Goal: Task Accomplishment & Management: Manage account settings

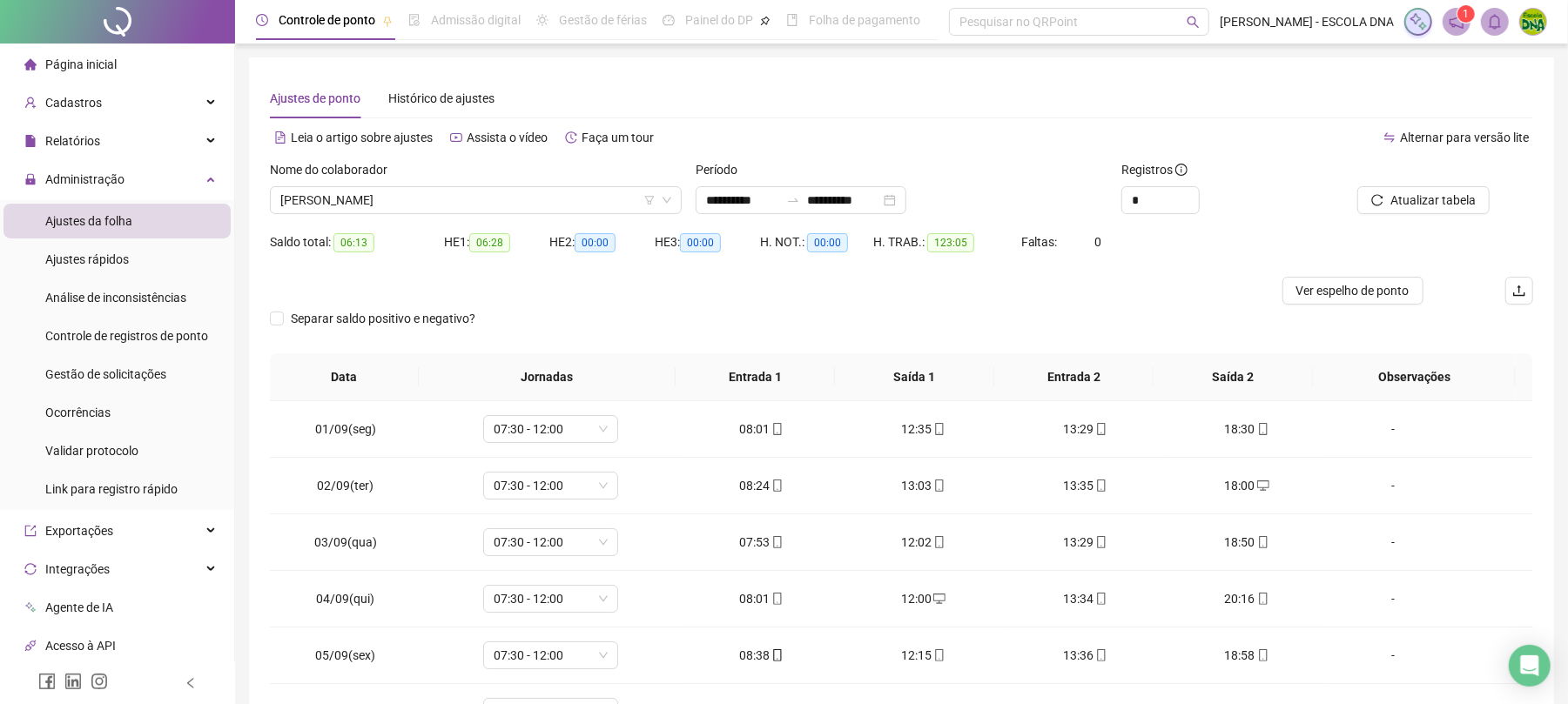
scroll to position [596, 0]
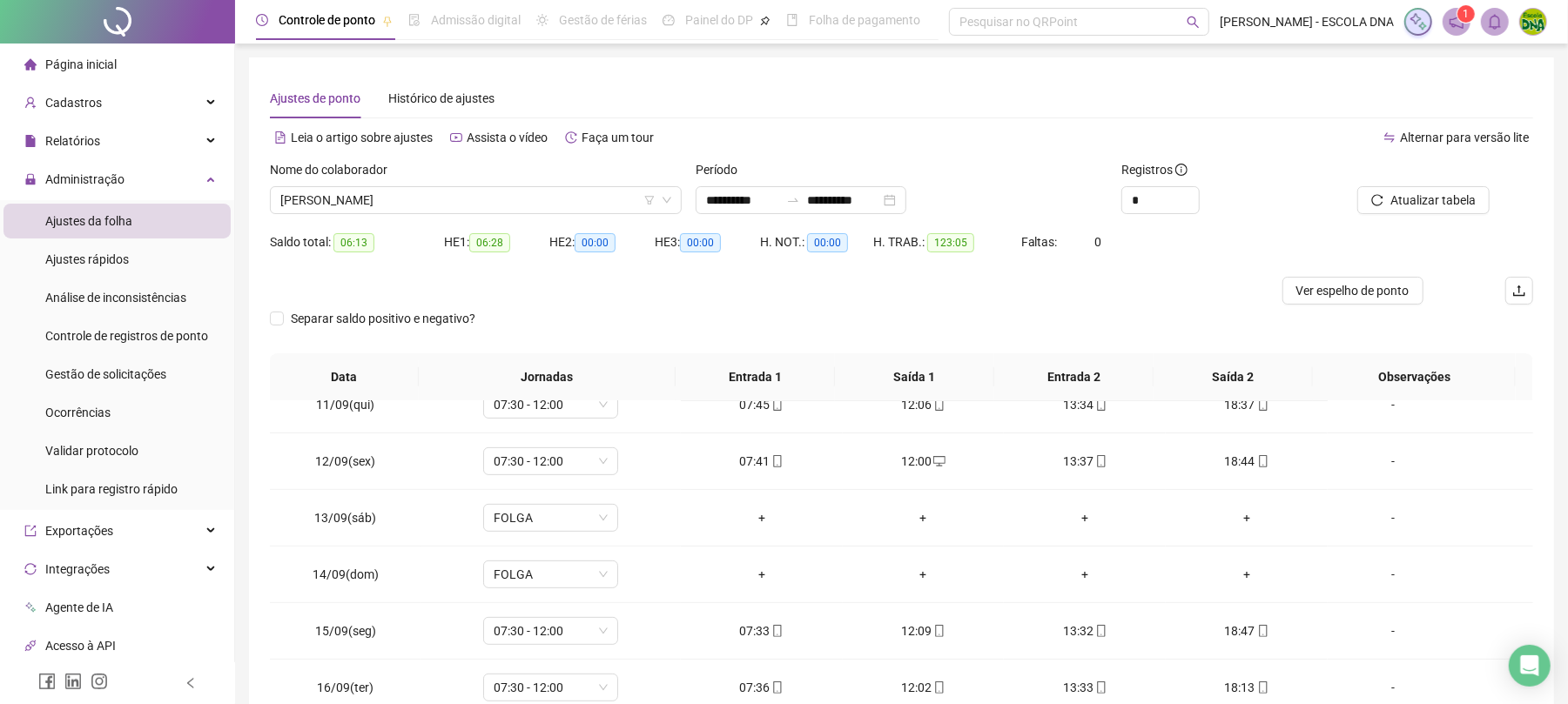
click at [101, 67] on span "Página inicial" at bounding box center [81, 65] width 71 height 14
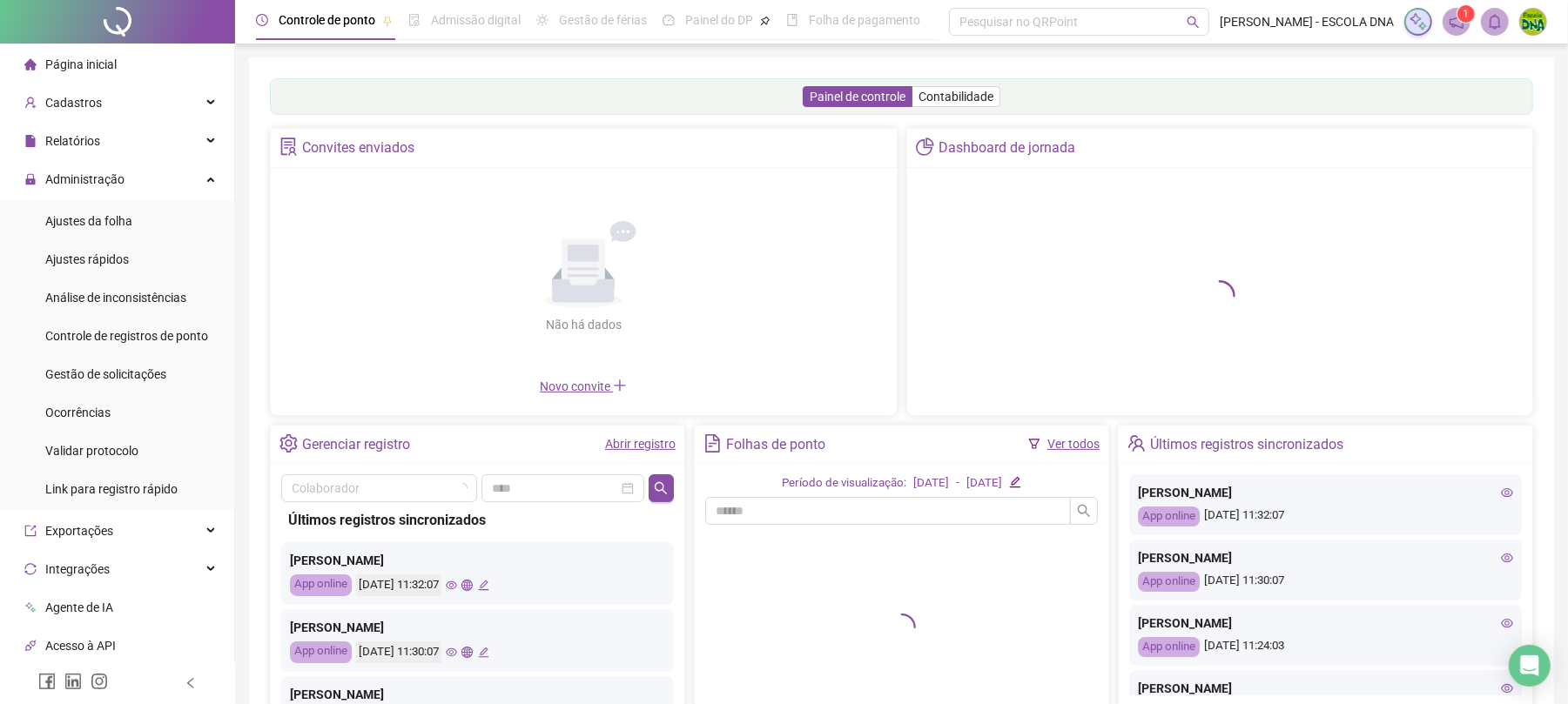
click at [64, 201] on ul "Ajustes da folha Ajustes rápidos Análise de inconsistências Controle de registr…" at bounding box center [117, 355] width 234 height 310
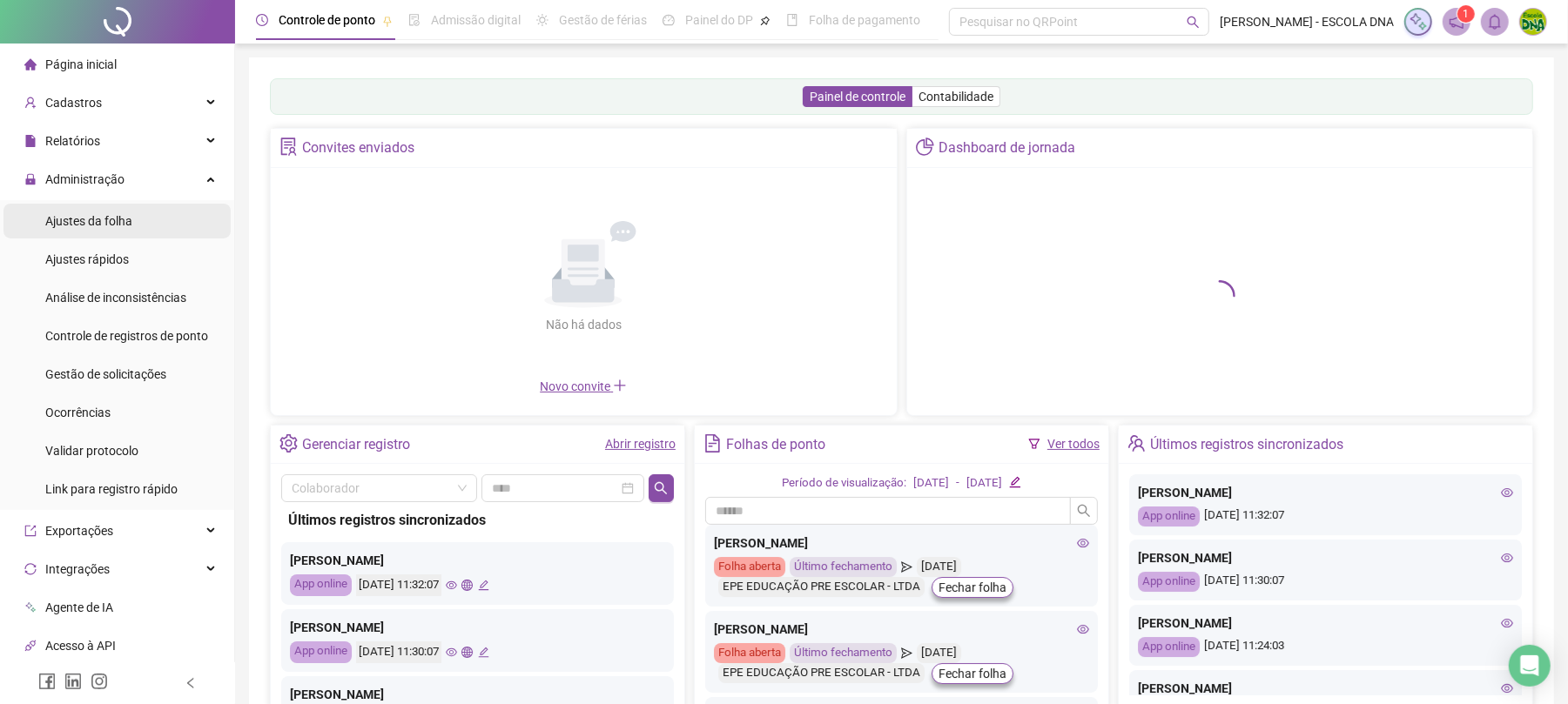
click at [59, 216] on span "Ajustes da folha" at bounding box center [89, 221] width 87 height 14
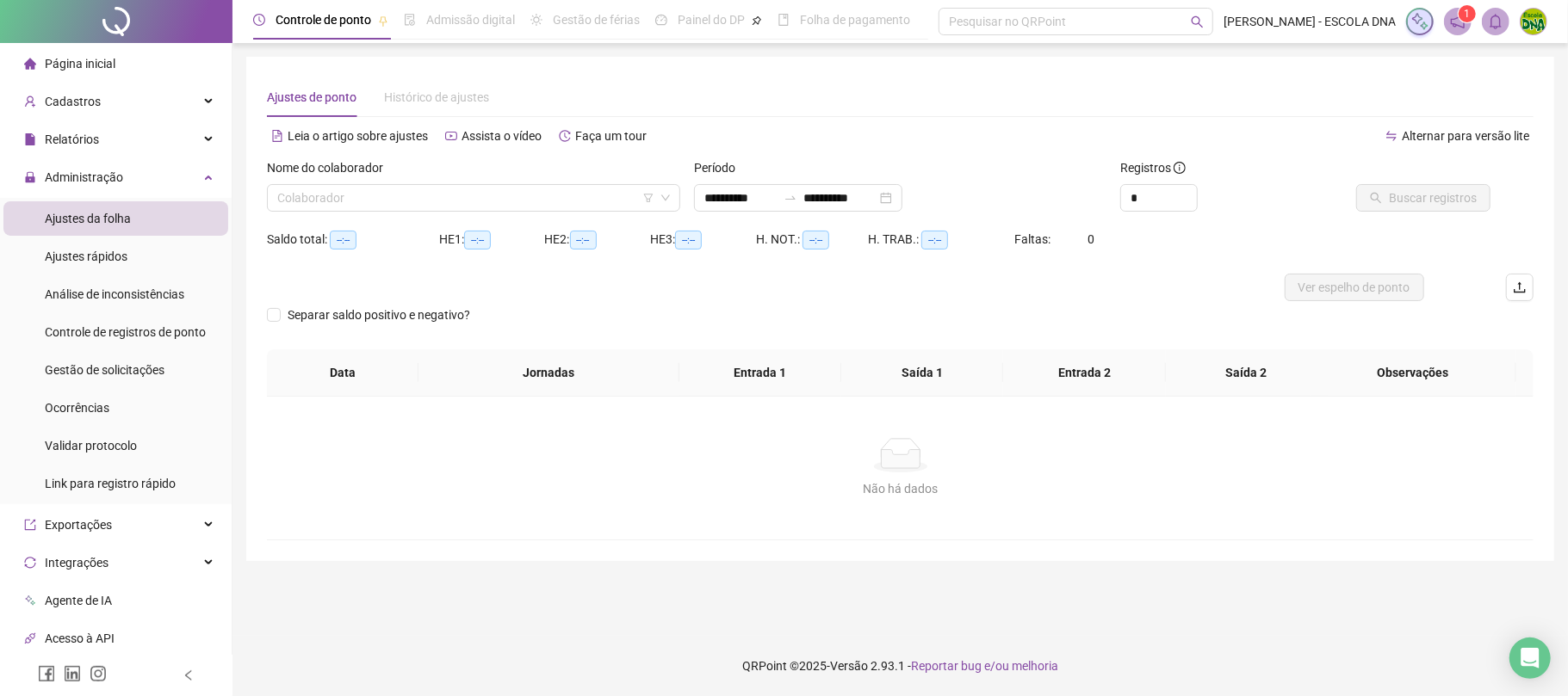
type input "**********"
click at [348, 197] on input "search" at bounding box center [466, 197] width 378 height 25
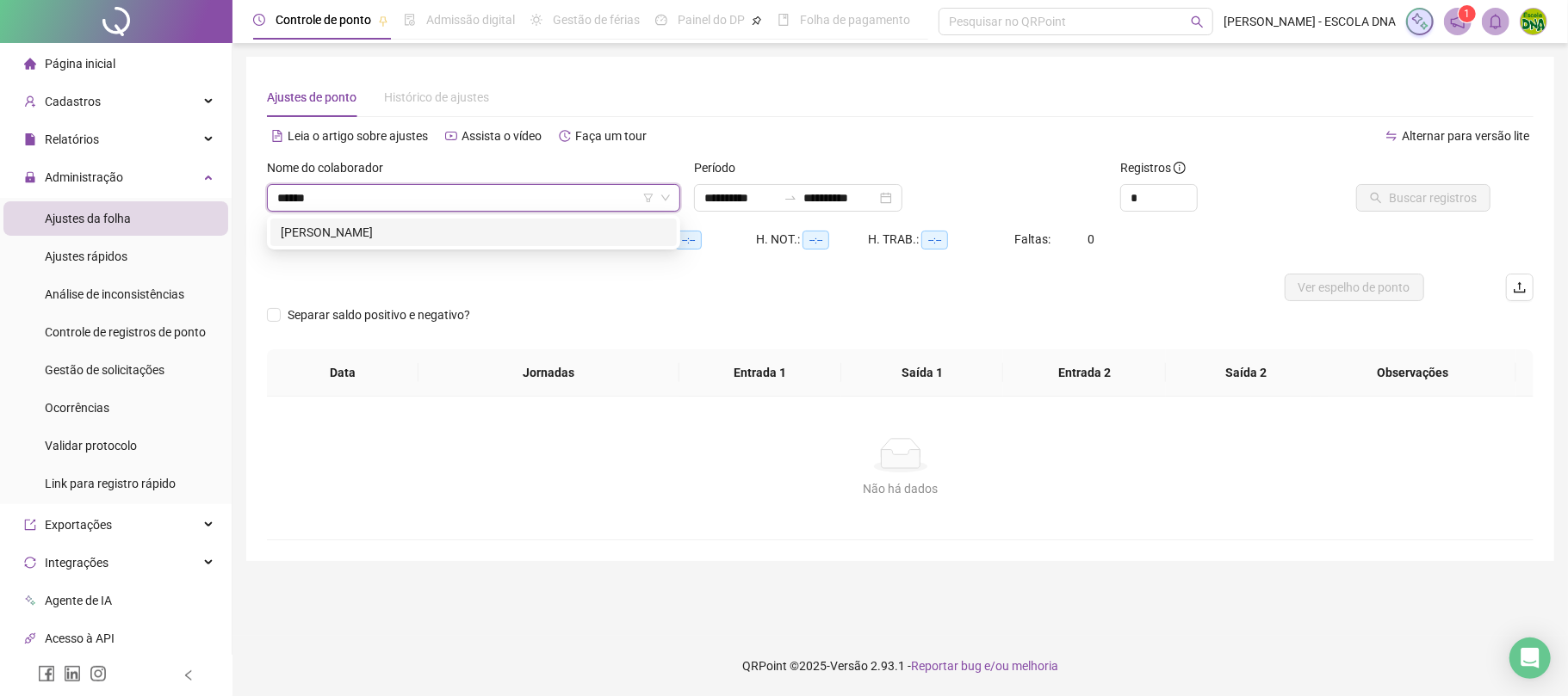
type input "*******"
click at [365, 231] on div "[PERSON_NAME]" at bounding box center [473, 233] width 385 height 19
click at [1396, 200] on span "Buscar registros" at bounding box center [1433, 198] width 88 height 19
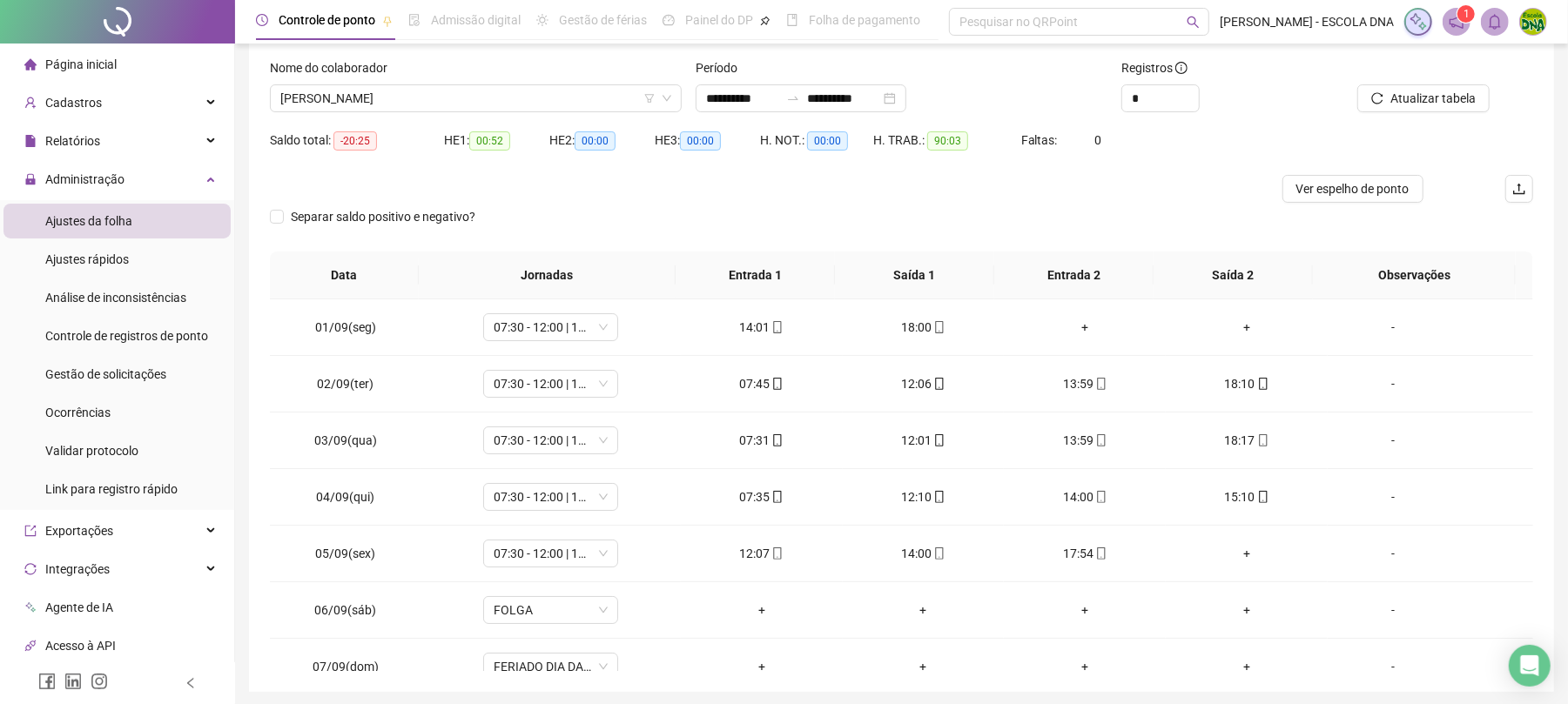
scroll to position [164, 0]
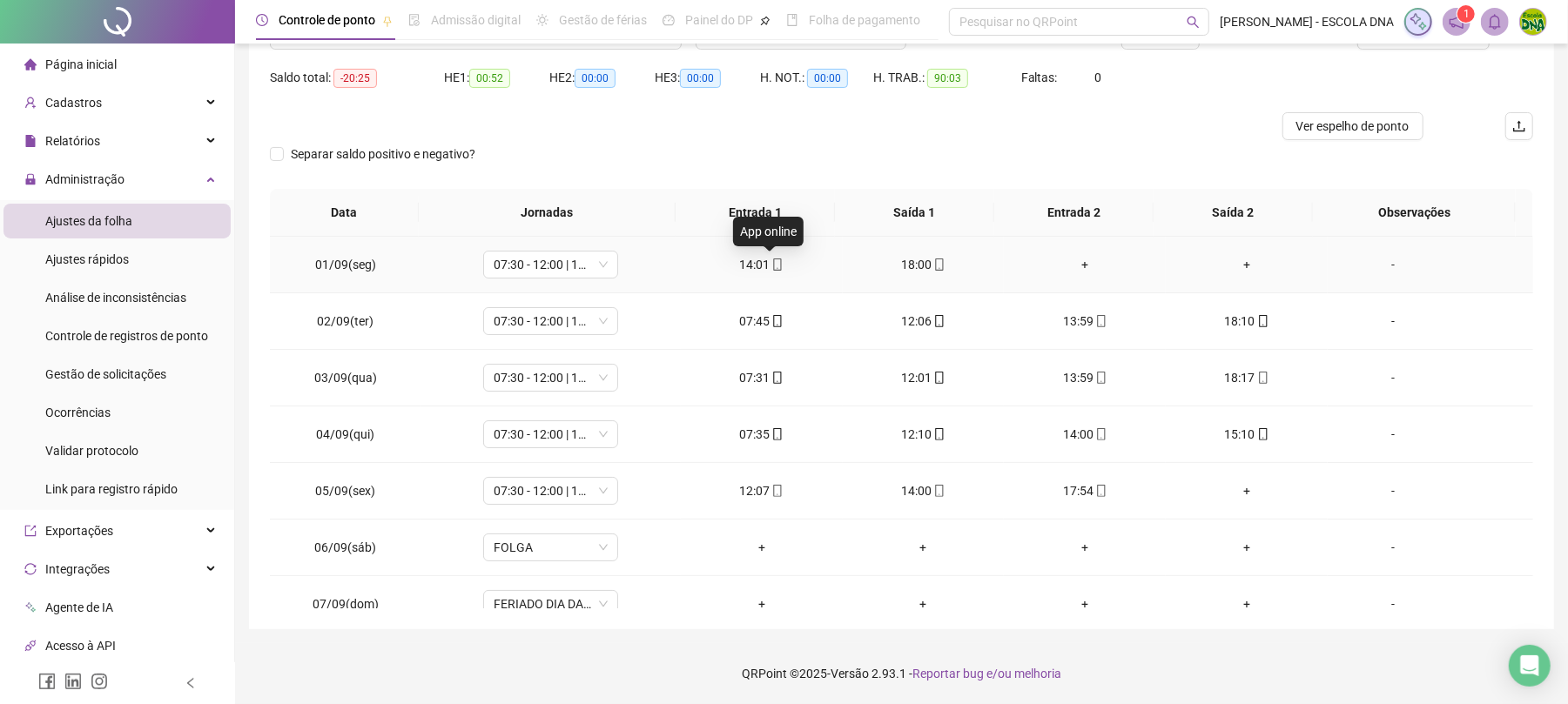
click at [774, 261] on icon "mobile" at bounding box center [778, 265] width 8 height 12
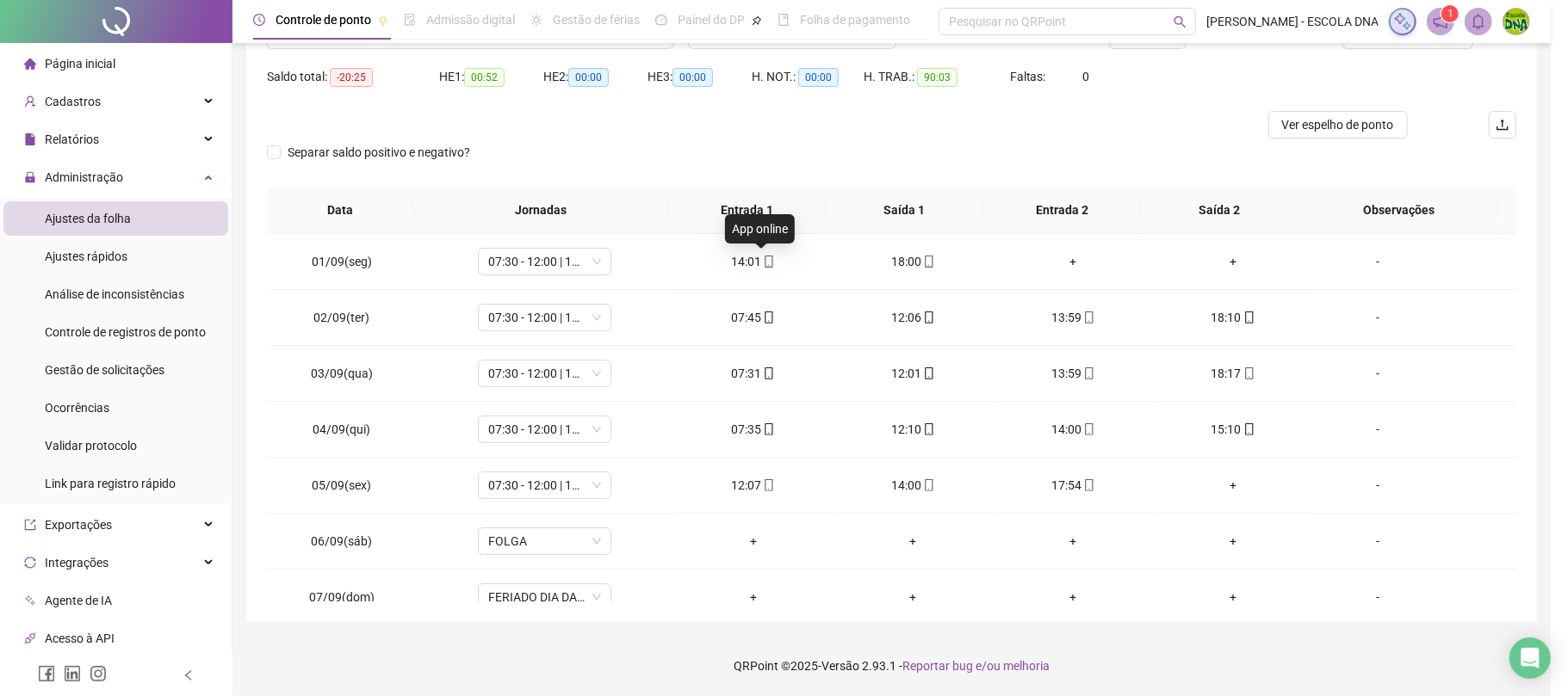
type input "**********"
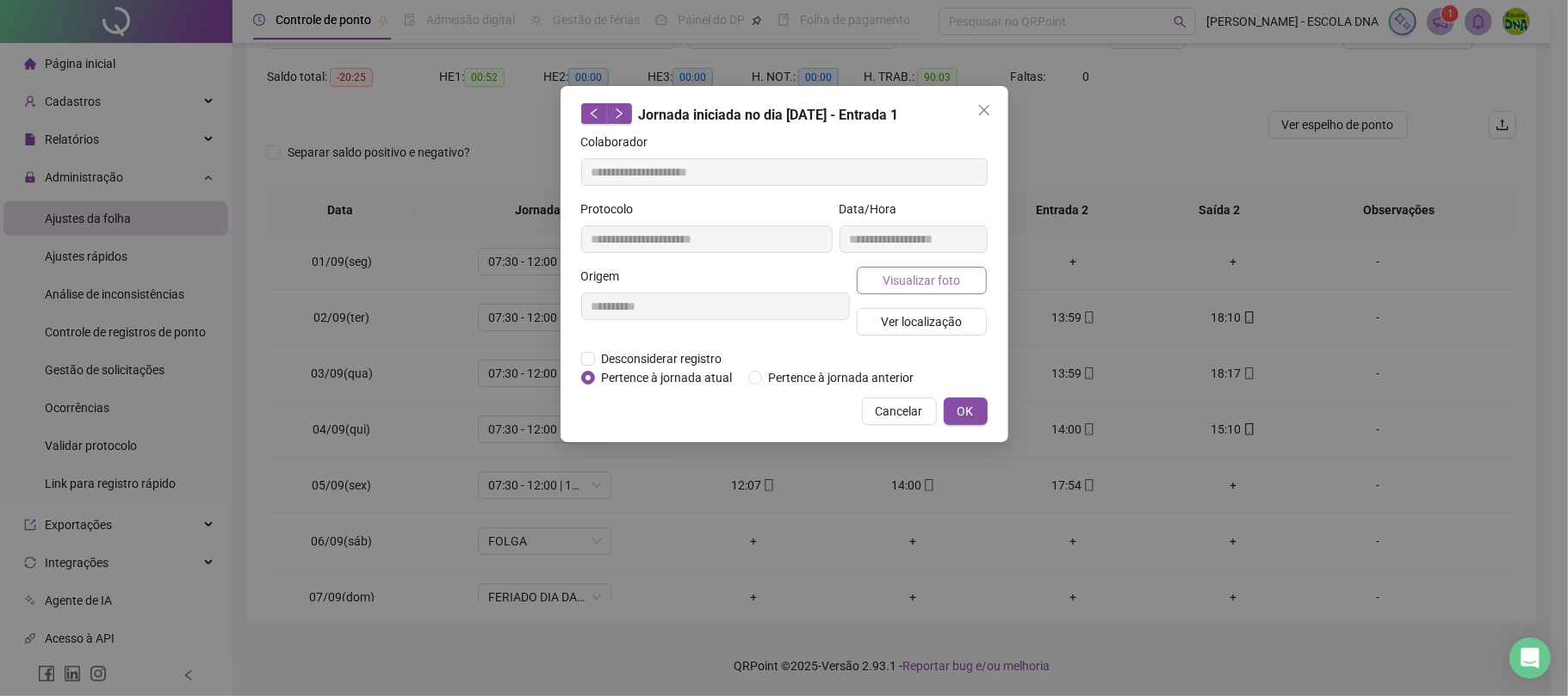
click at [924, 281] on span "Visualizar foto" at bounding box center [921, 281] width 77 height 19
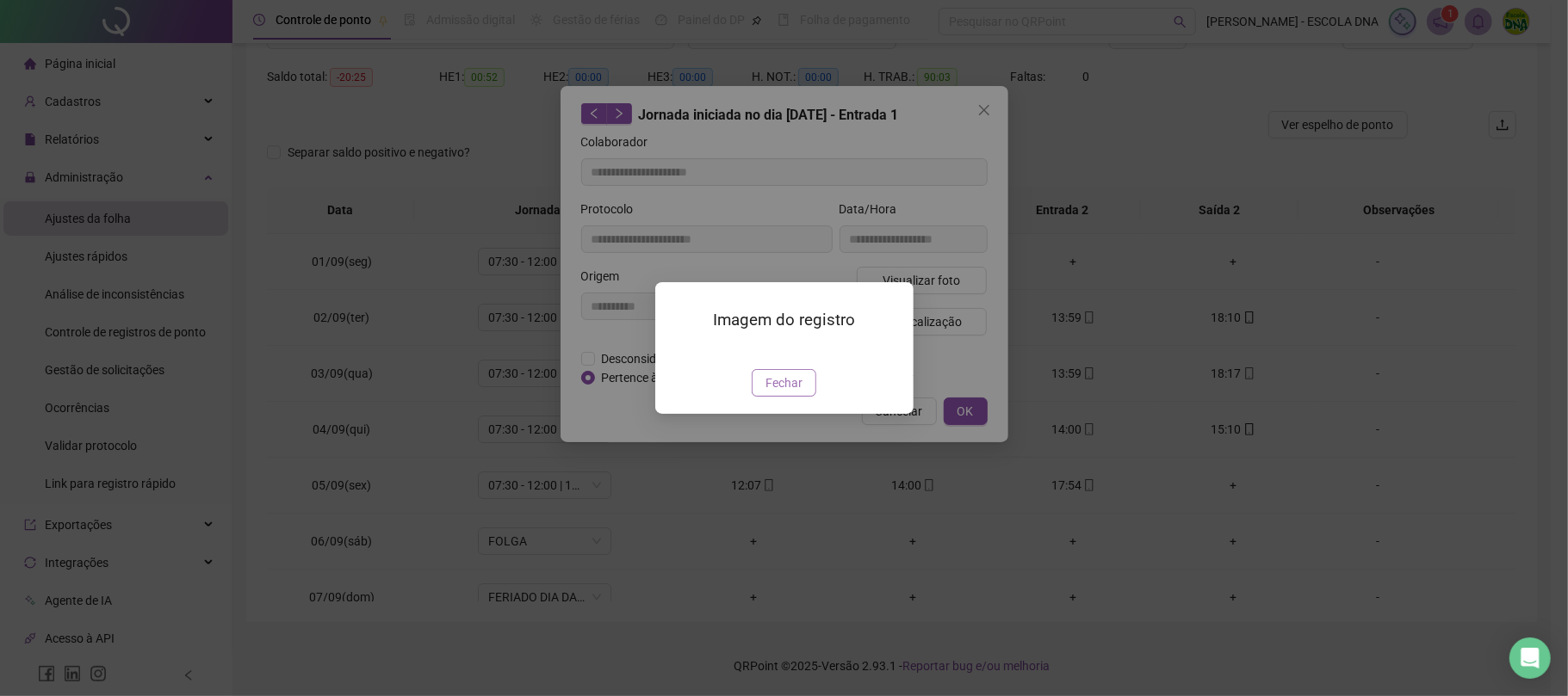
click at [808, 397] on button "Fechar" at bounding box center [784, 383] width 65 height 27
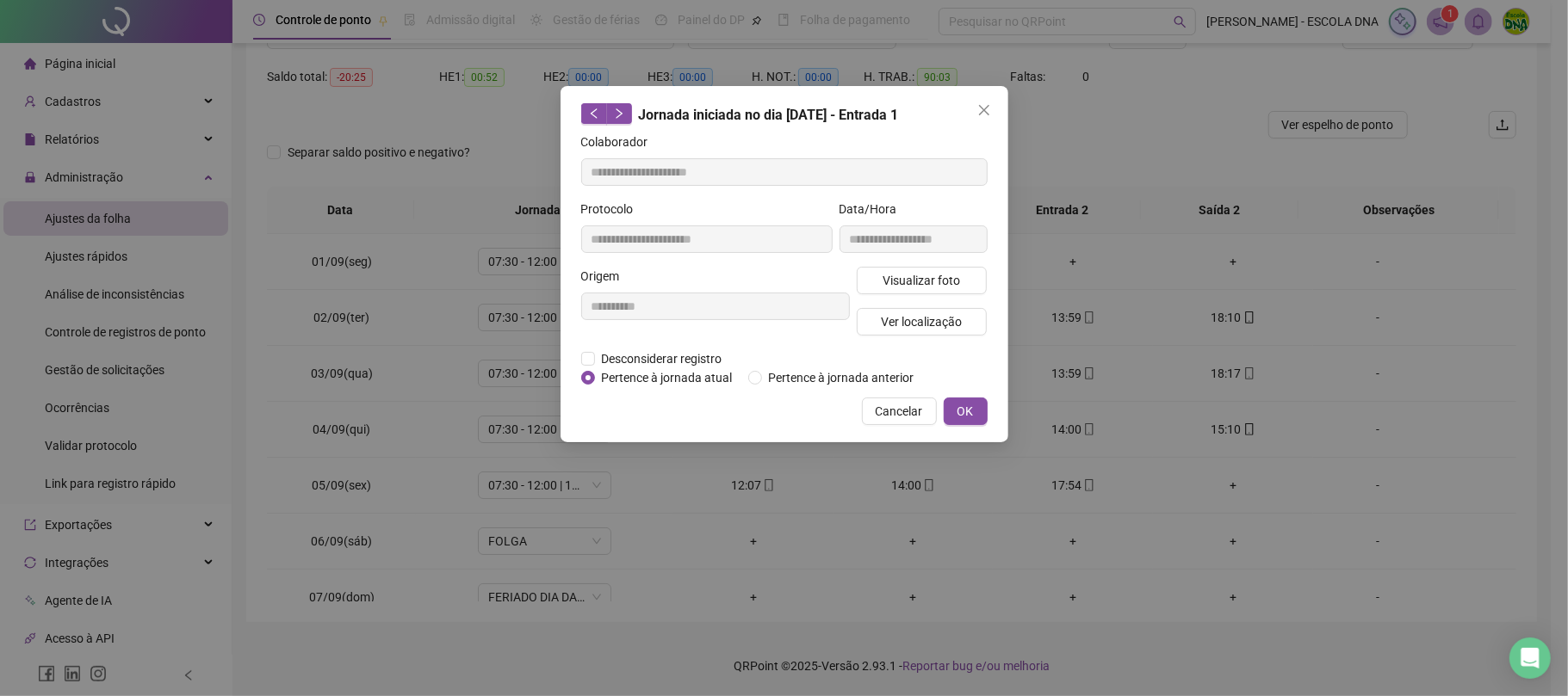
click at [910, 412] on span "Cancelar" at bounding box center [899, 412] width 47 height 19
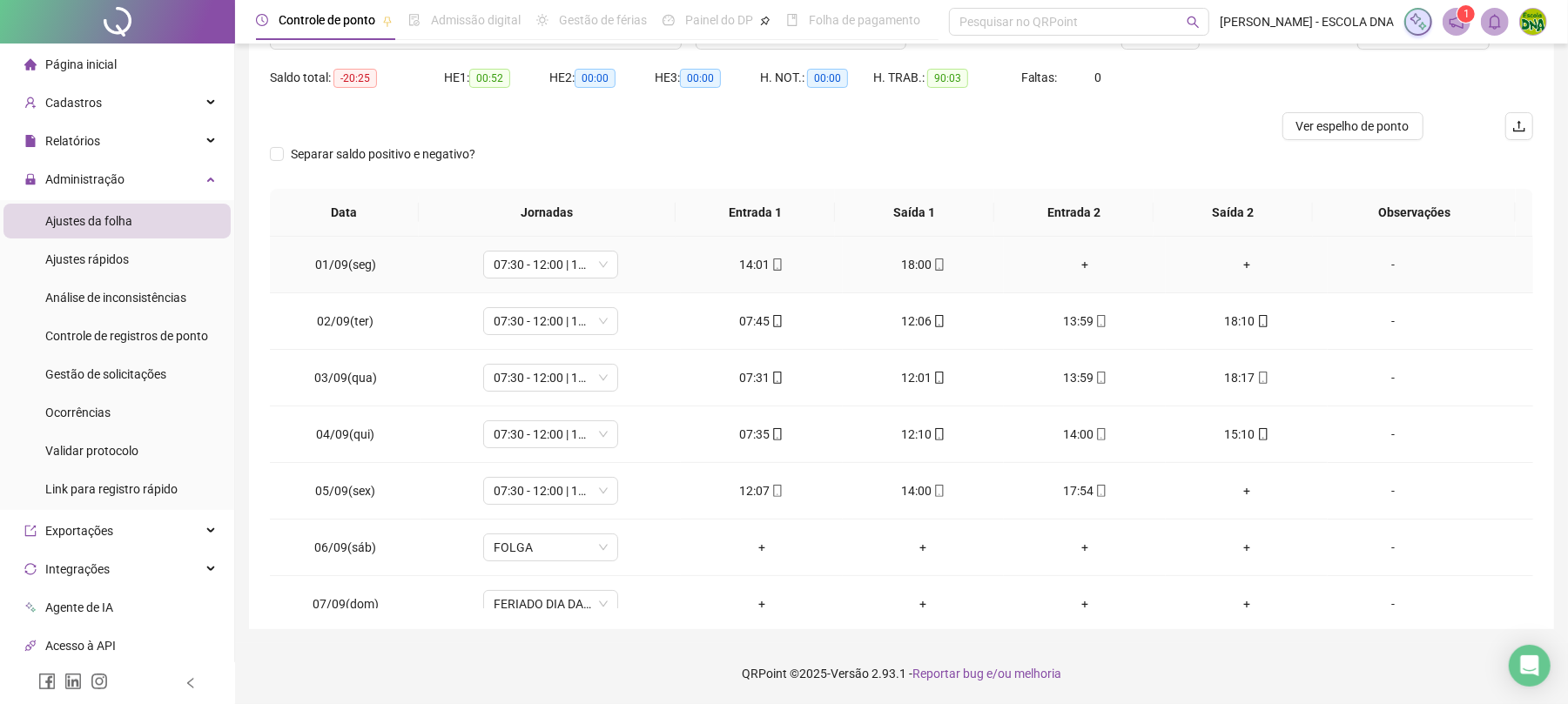
click at [933, 262] on icon "mobile" at bounding box center [939, 265] width 12 height 12
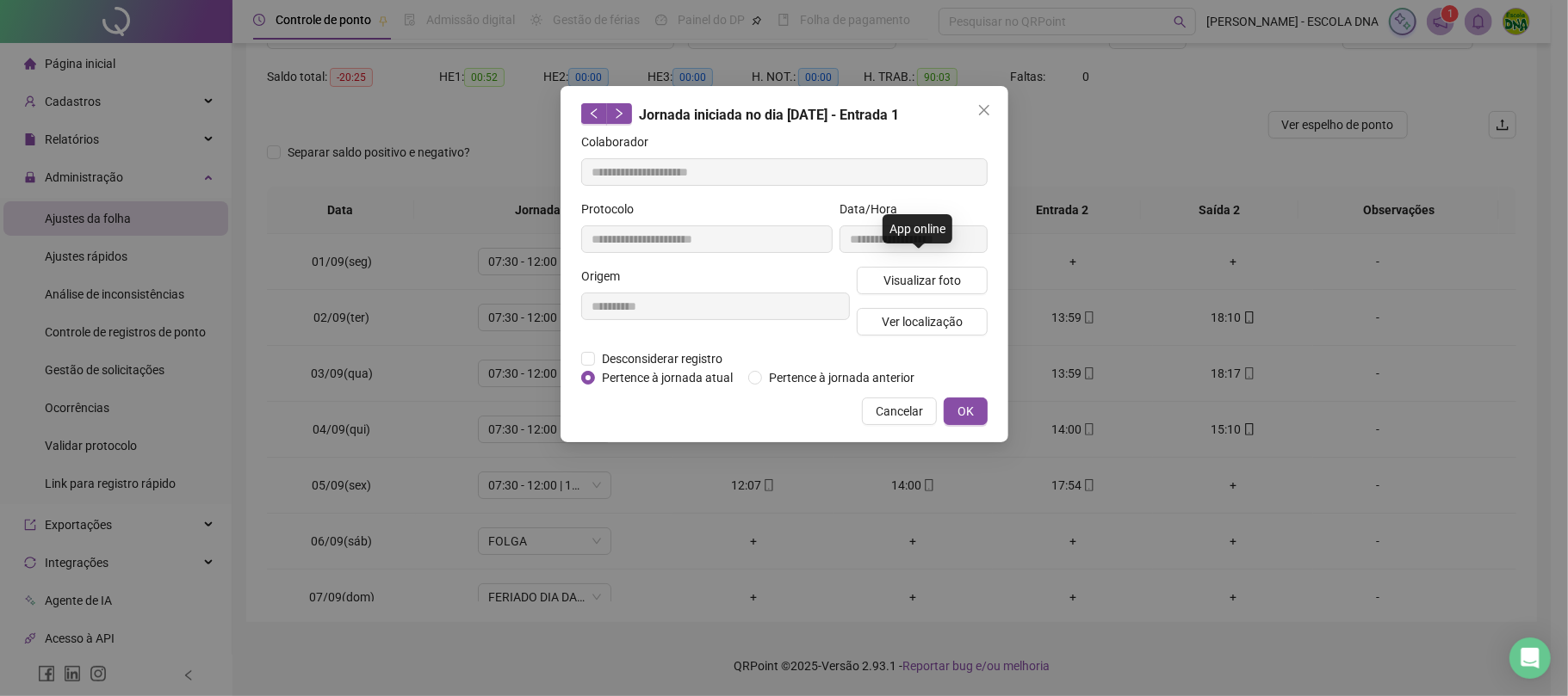
type input "**********"
click at [961, 290] on button "Visualizar foto" at bounding box center [922, 280] width 131 height 27
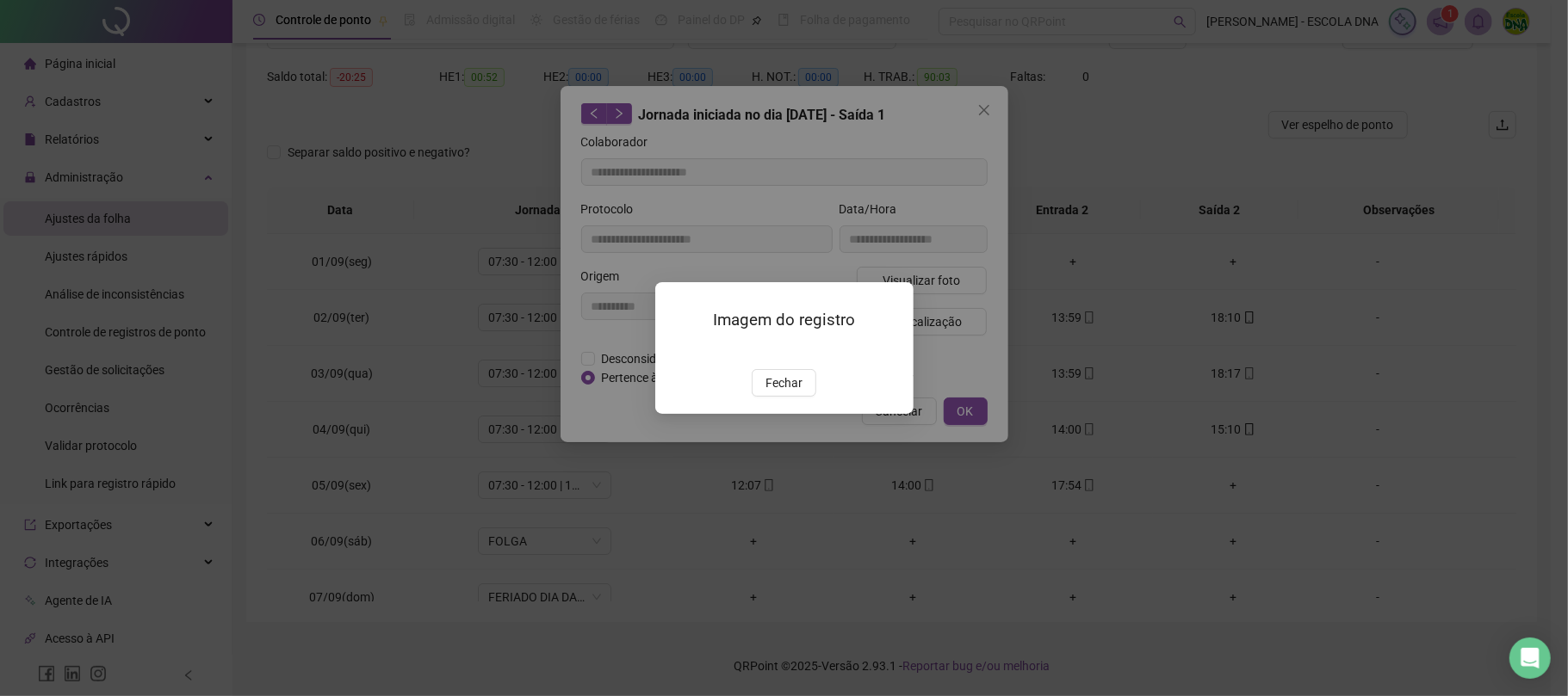
click at [781, 392] on span "Fechar" at bounding box center [784, 384] width 37 height 19
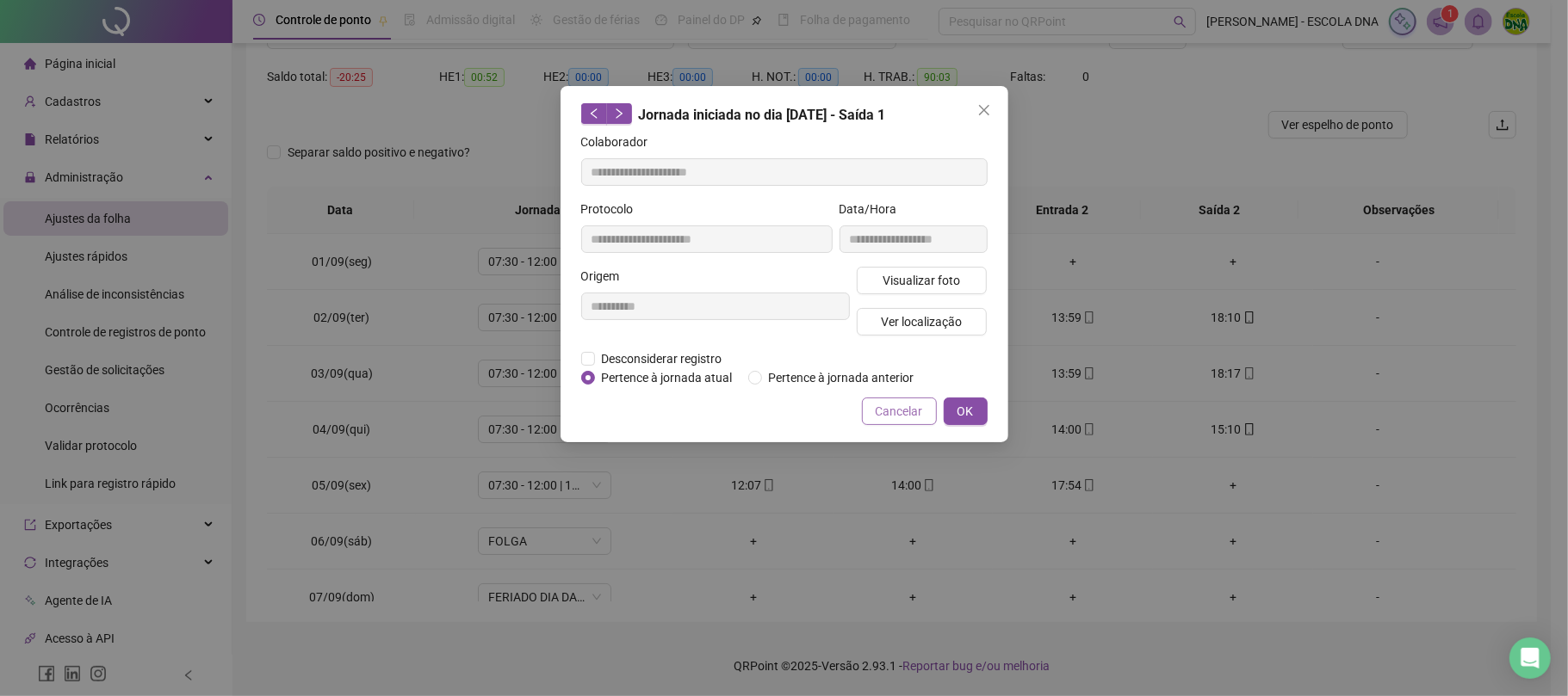
click at [907, 413] on span "Cancelar" at bounding box center [899, 412] width 47 height 19
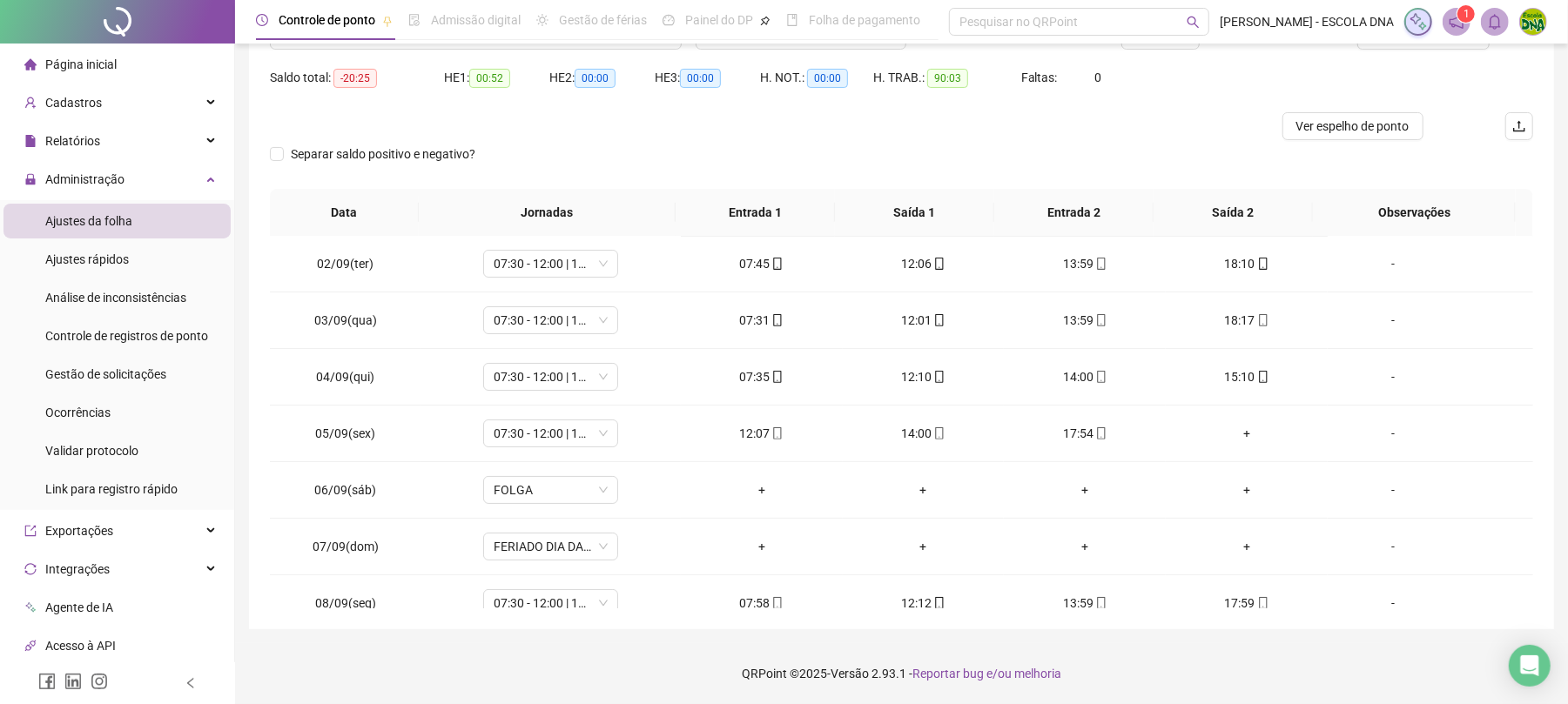
scroll to position [61, 0]
click at [772, 429] on icon "mobile" at bounding box center [778, 431] width 12 height 12
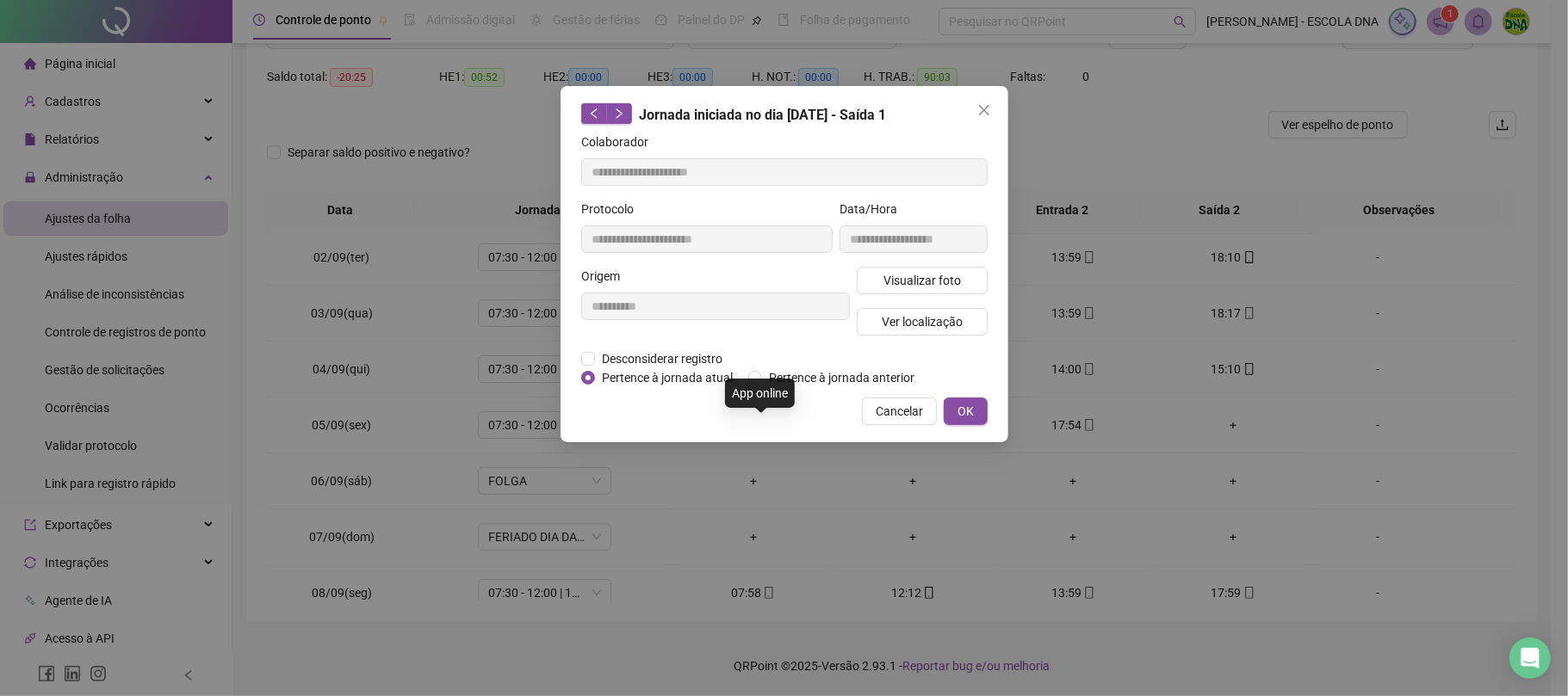
type input "**********"
click at [983, 115] on icon "close" at bounding box center [984, 111] width 14 height 14
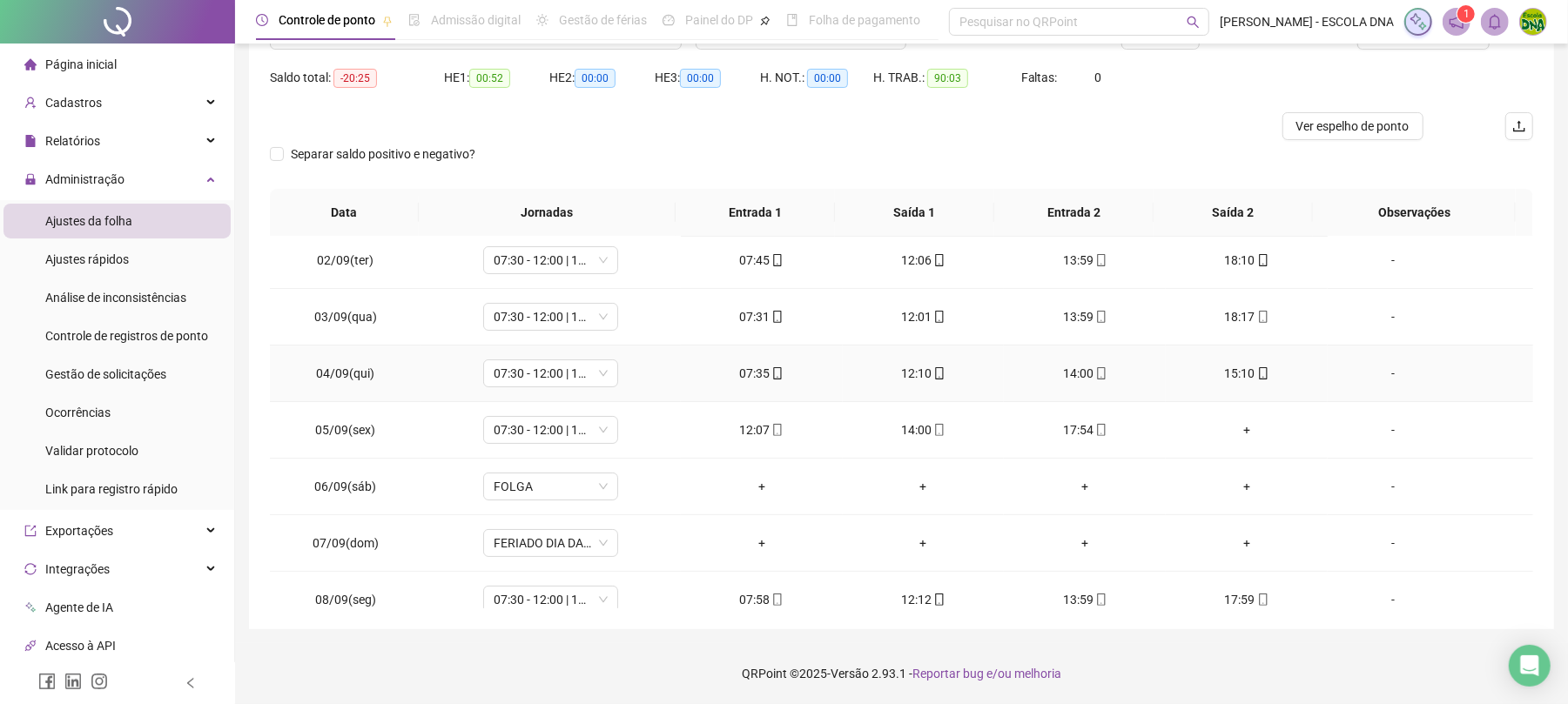
scroll to position [0, 0]
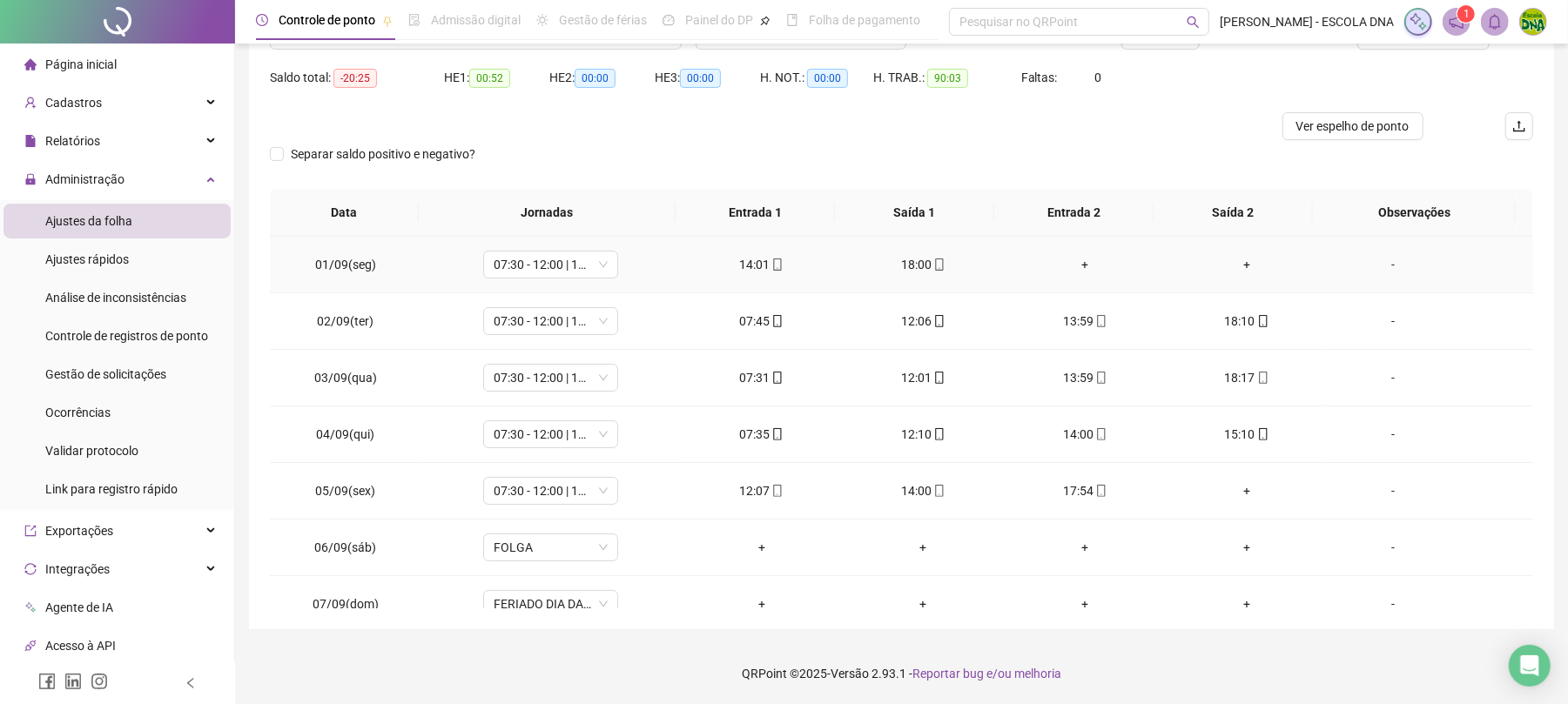
click at [1069, 261] on div "+" at bounding box center [1084, 265] width 134 height 20
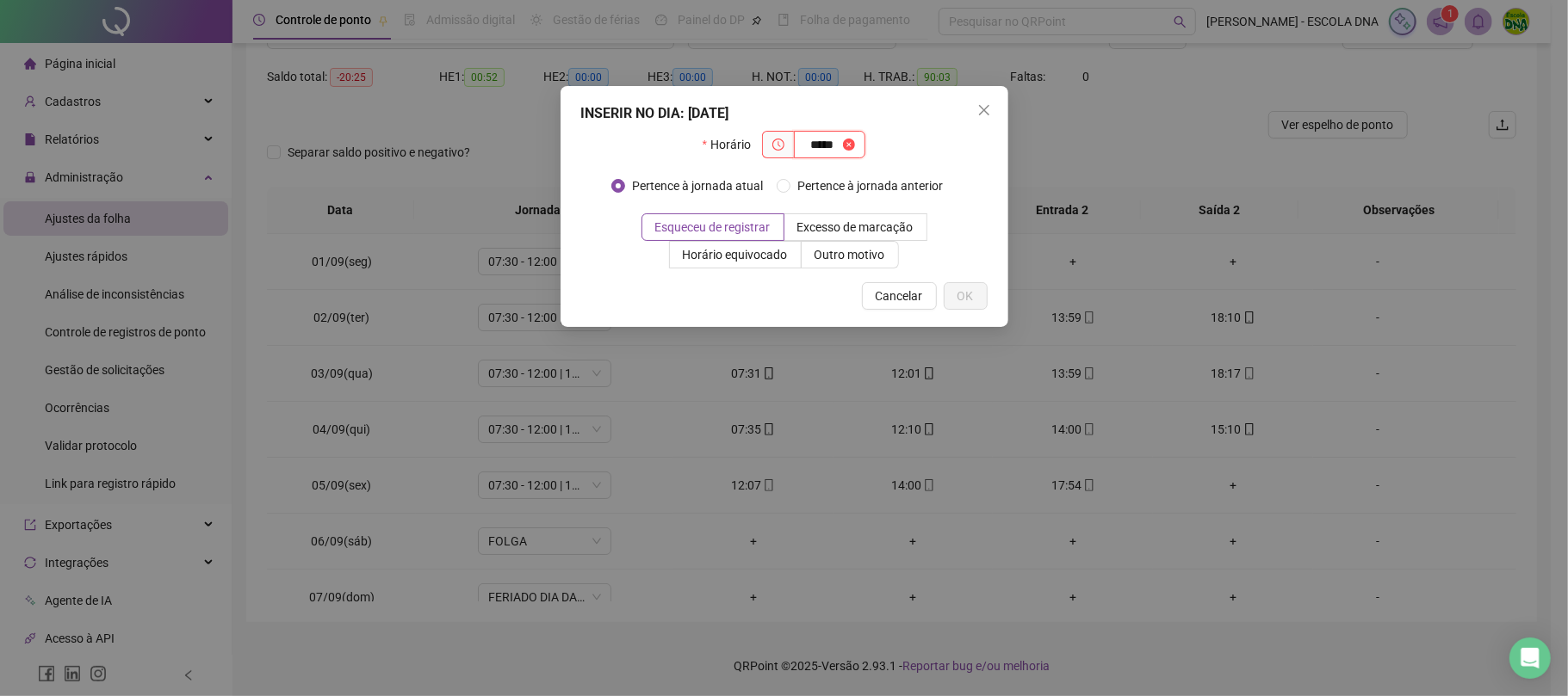
type input "*****"
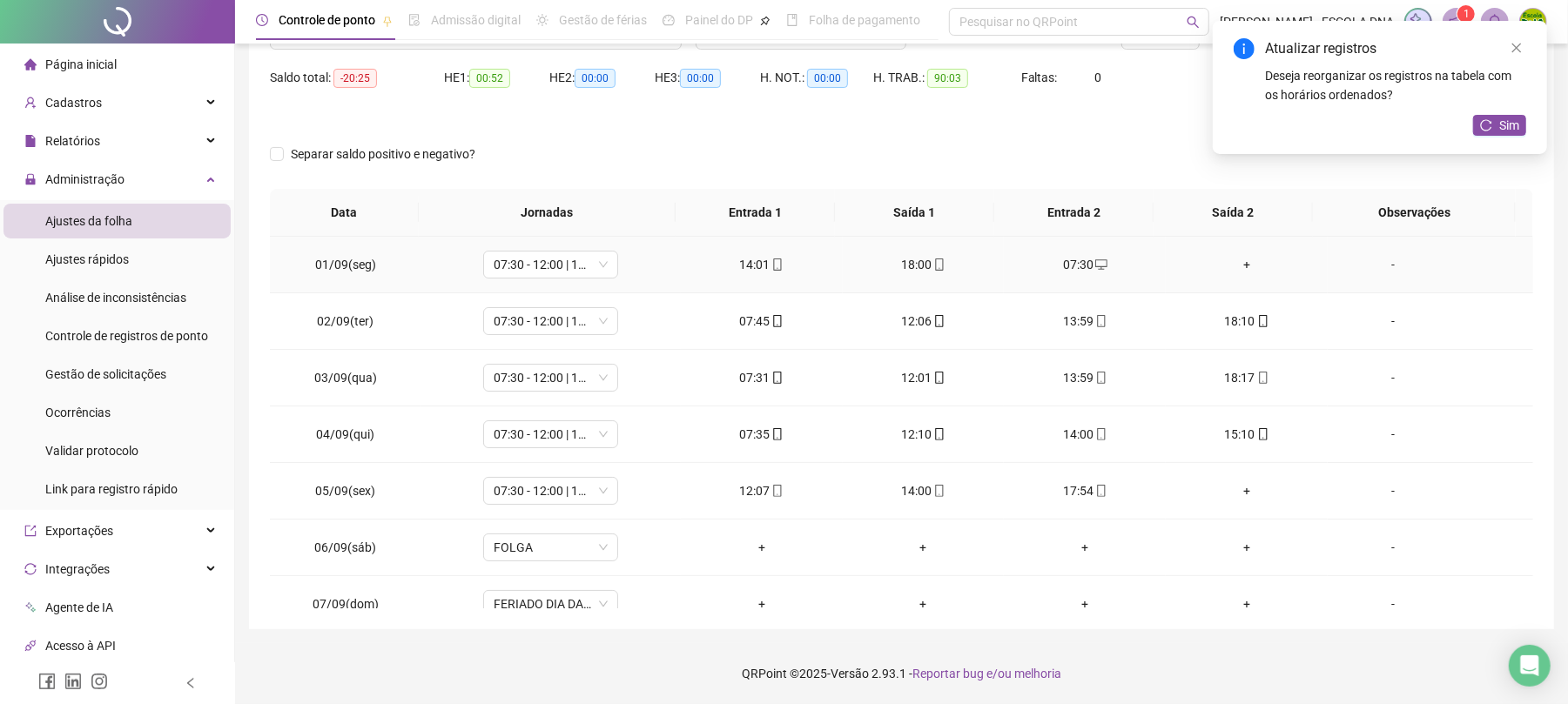
click at [1239, 265] on div "+" at bounding box center [1247, 265] width 134 height 20
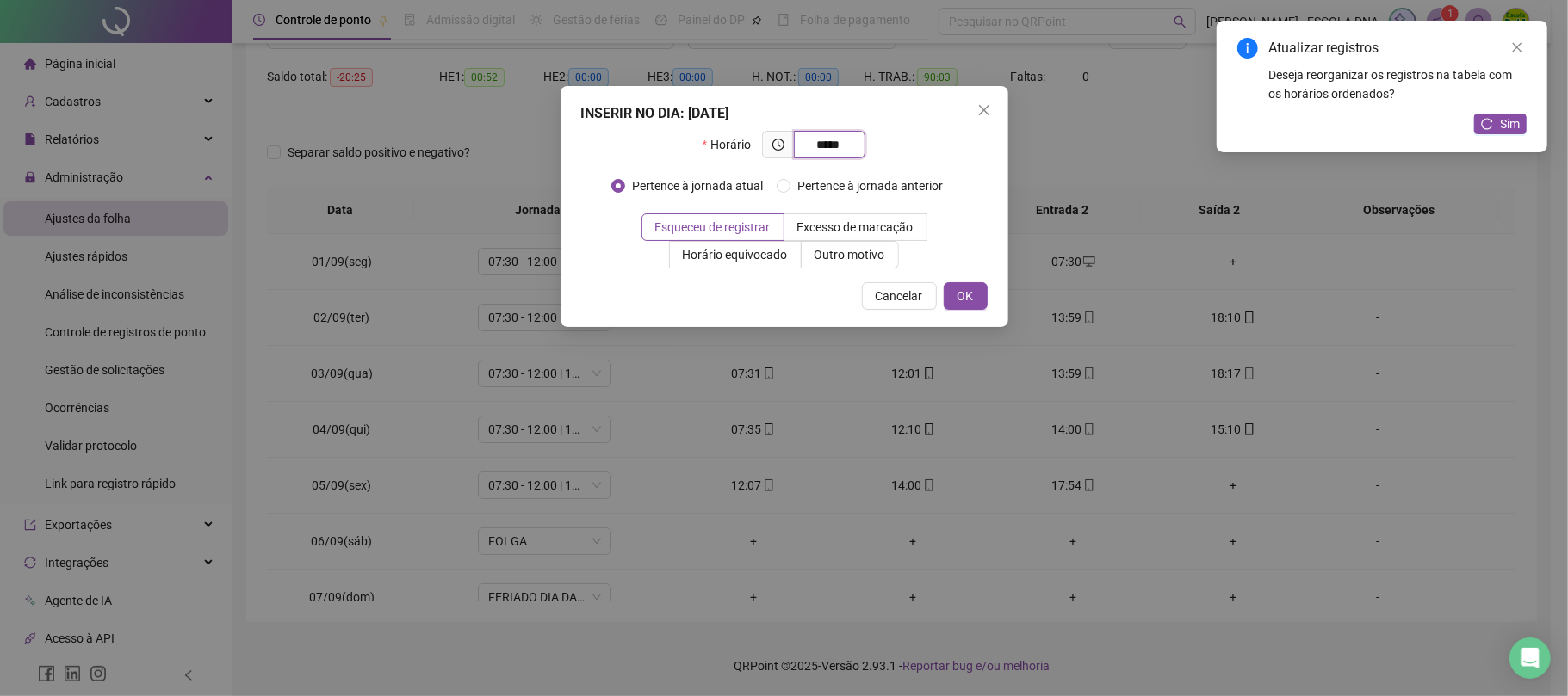
type input "*****"
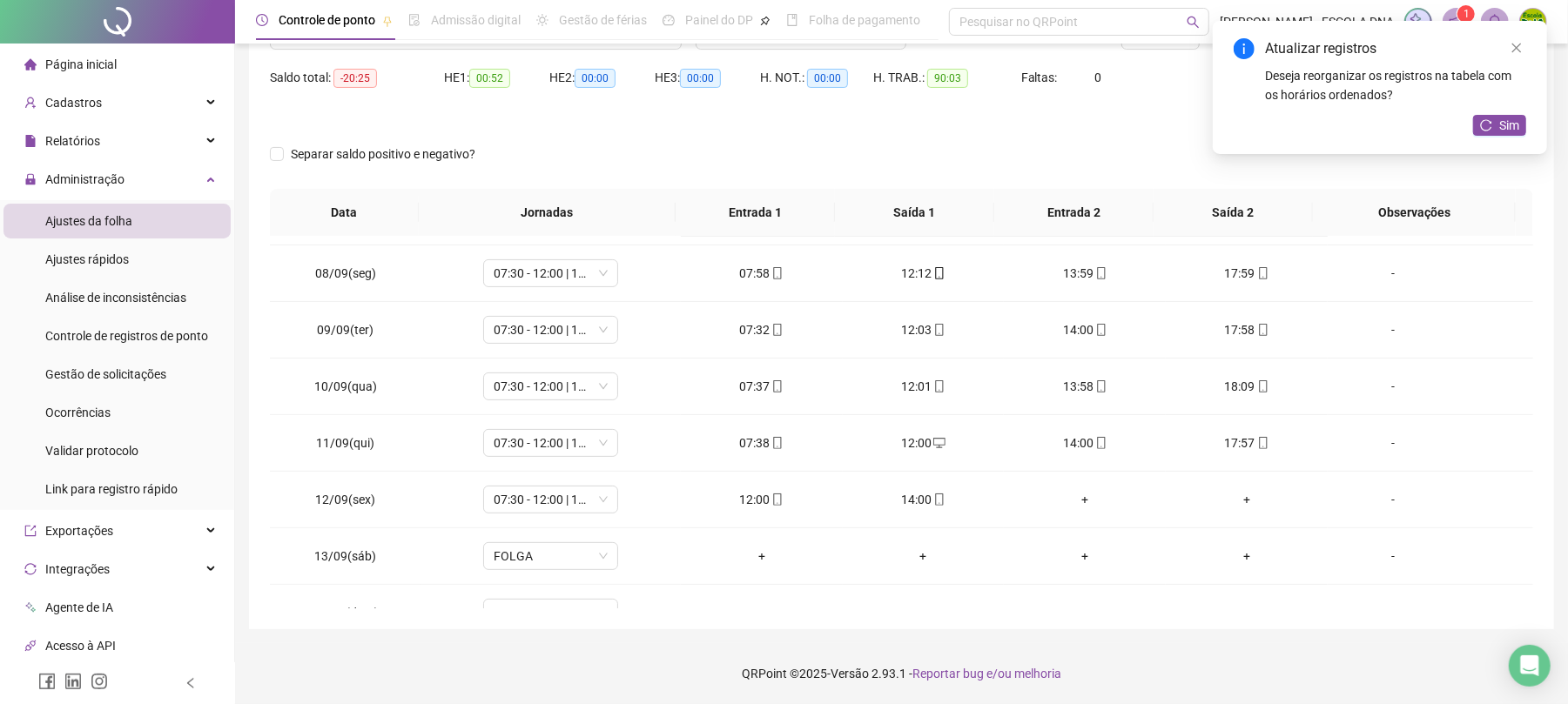
scroll to position [398, 0]
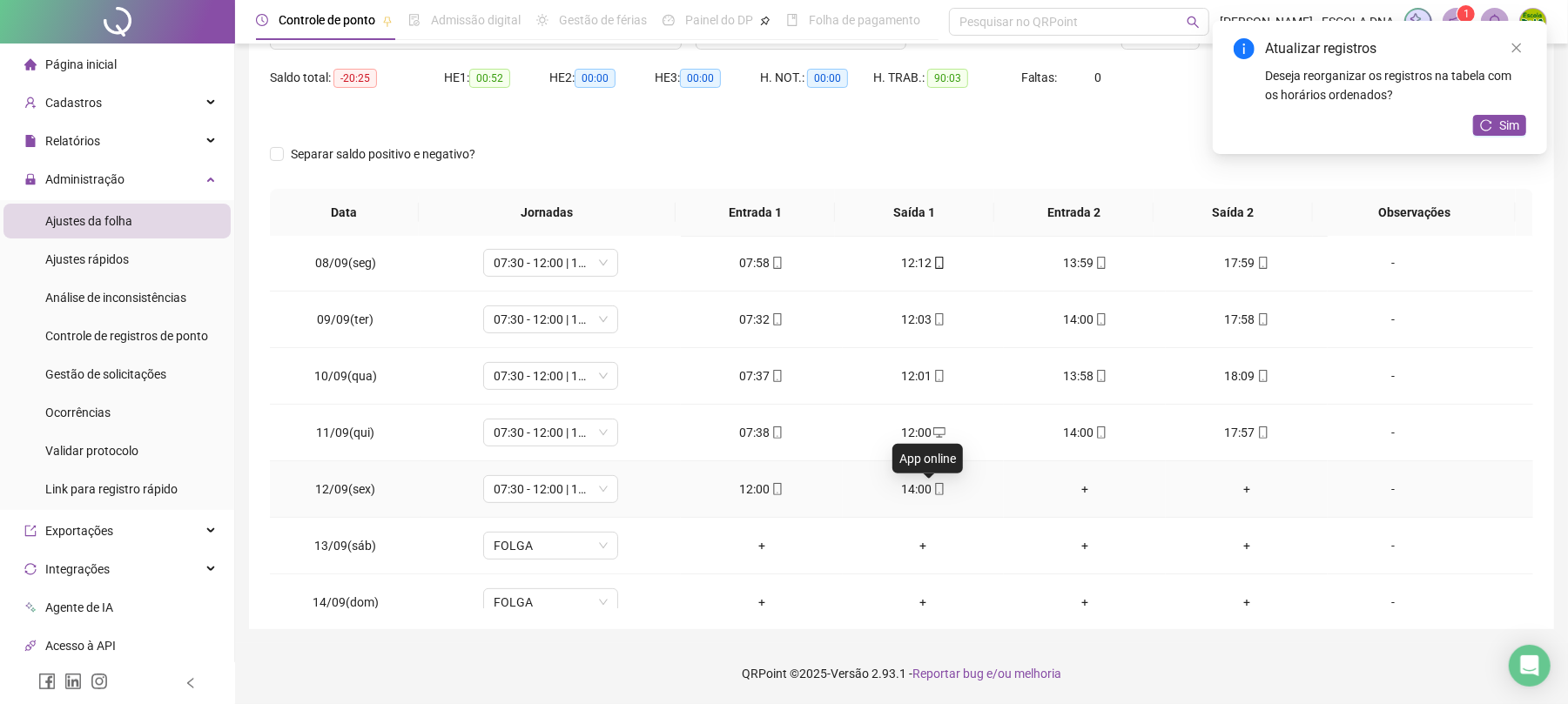
click at [933, 495] on icon "mobile" at bounding box center [939, 489] width 12 height 12
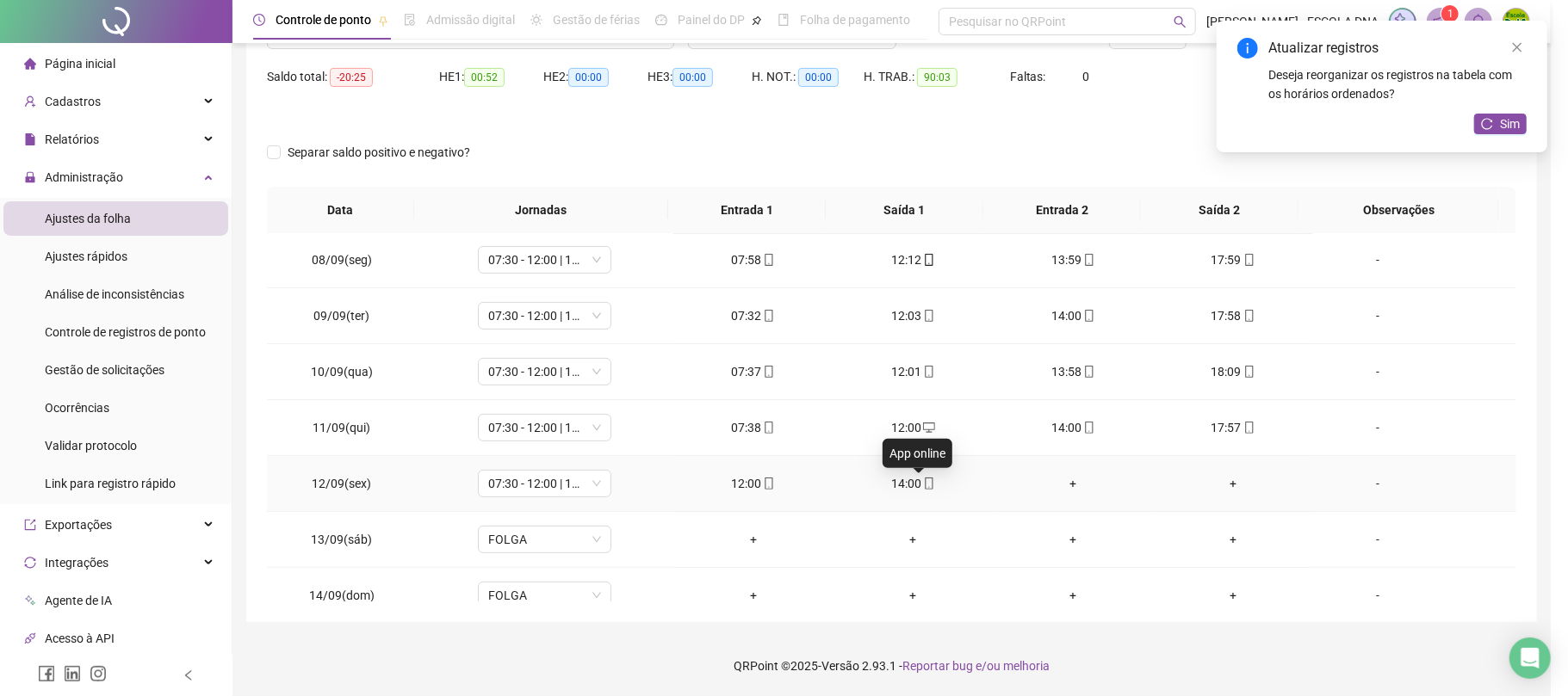
type input "**********"
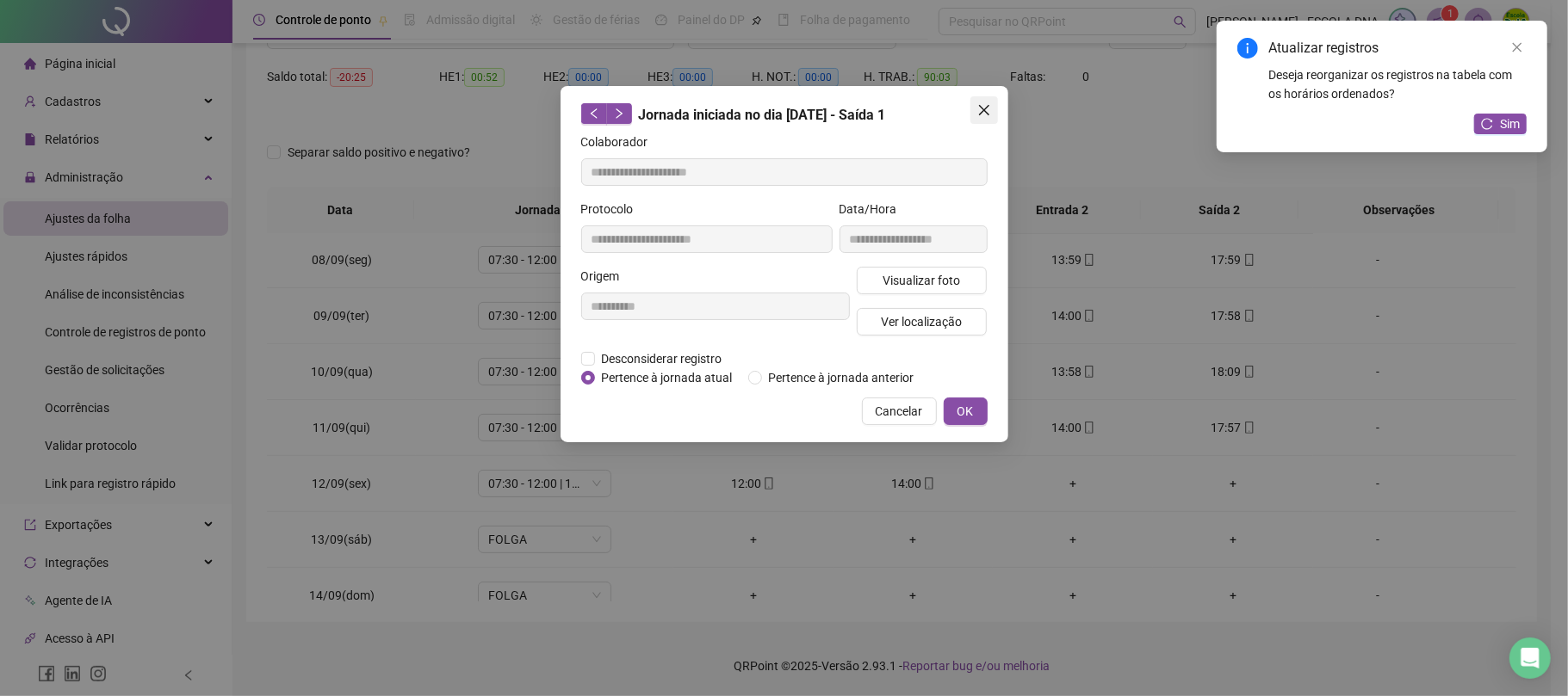
click at [978, 113] on icon "close" at bounding box center [984, 111] width 14 height 14
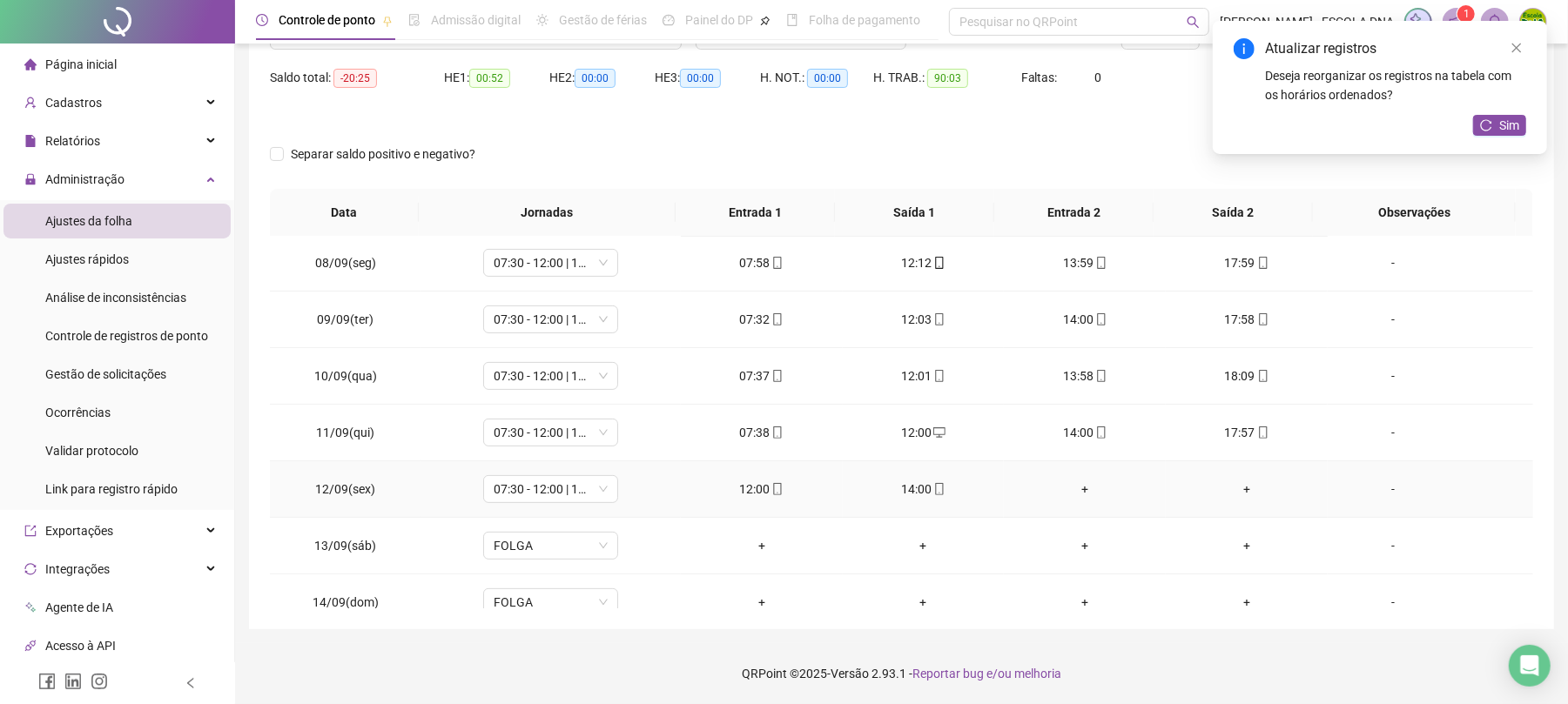
click at [1078, 495] on div "+" at bounding box center [1084, 489] width 134 height 20
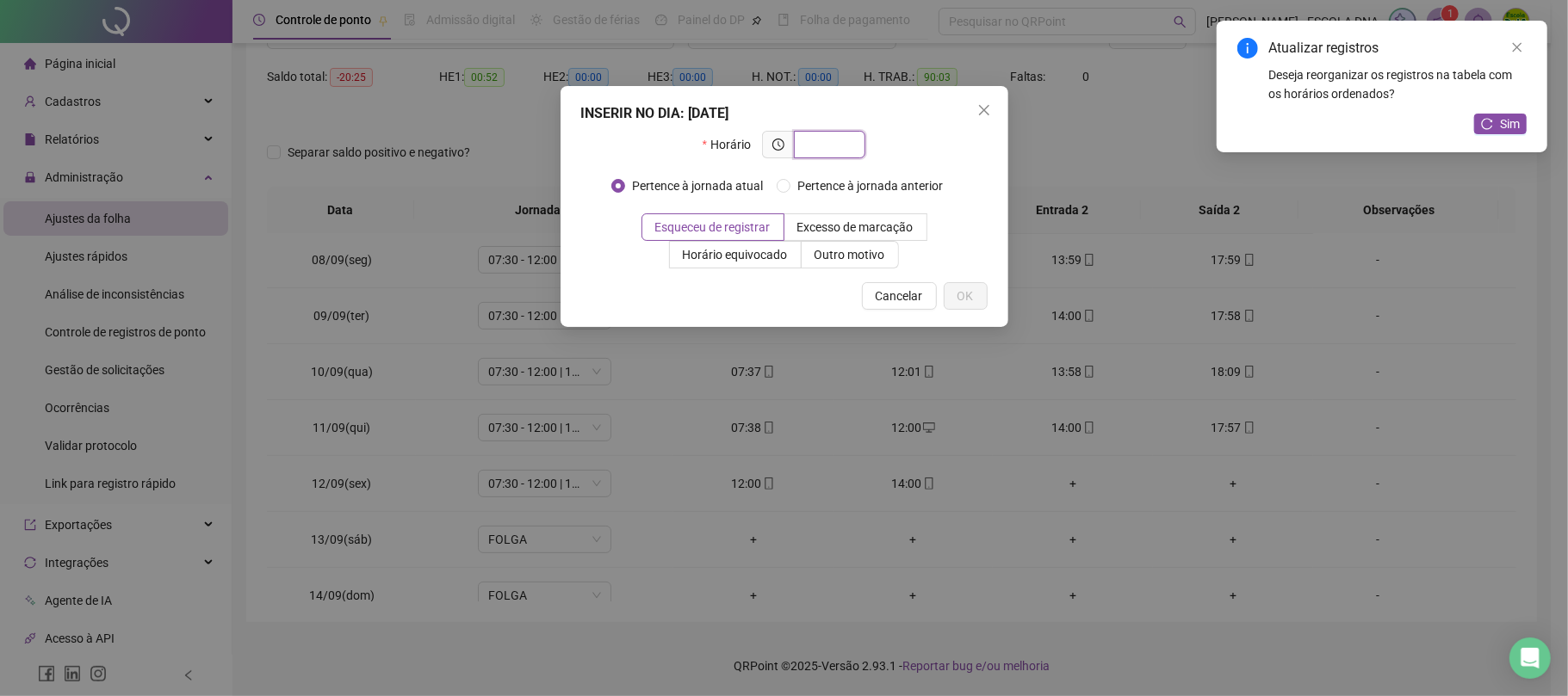
type input "*"
type input "*****"
click at [969, 284] on button "OK" at bounding box center [966, 296] width 44 height 27
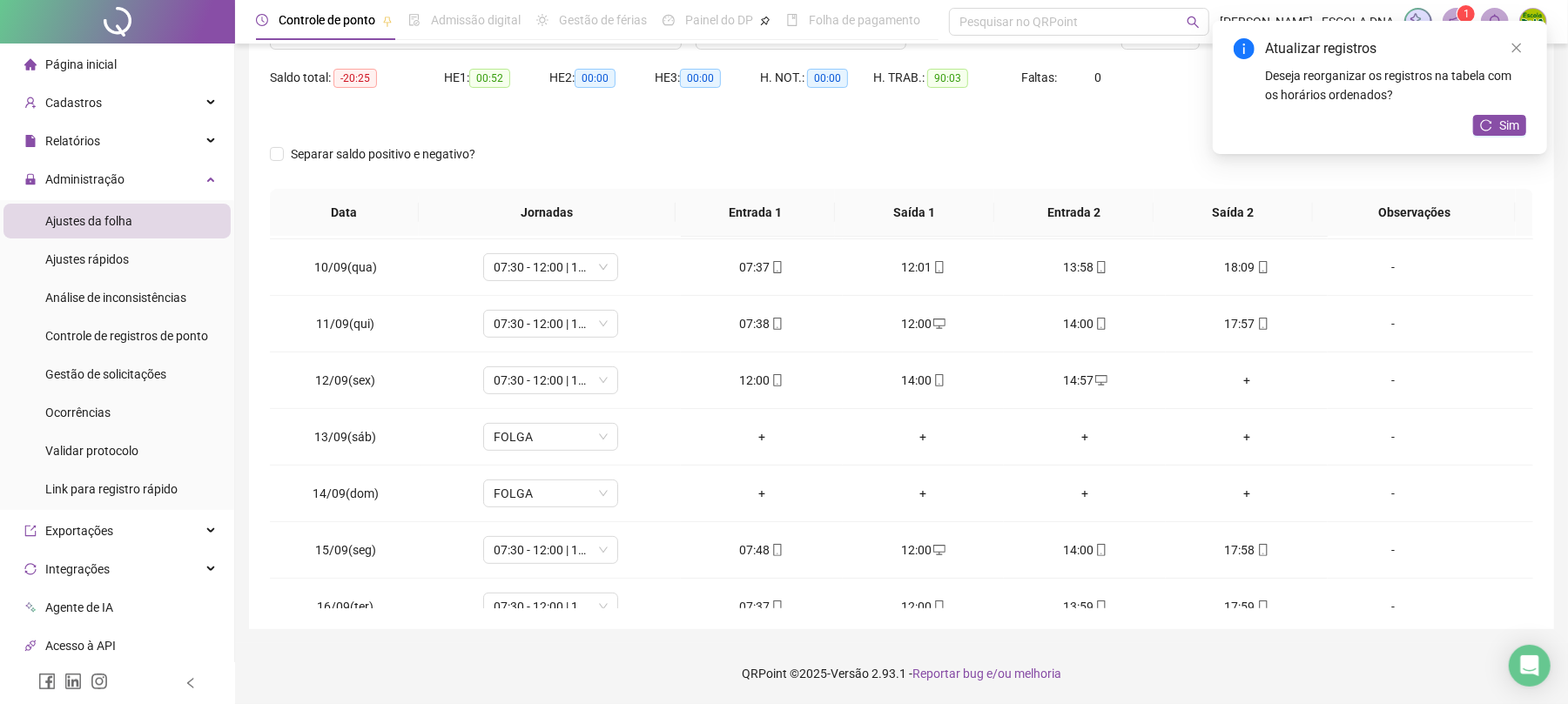
scroll to position [537, 0]
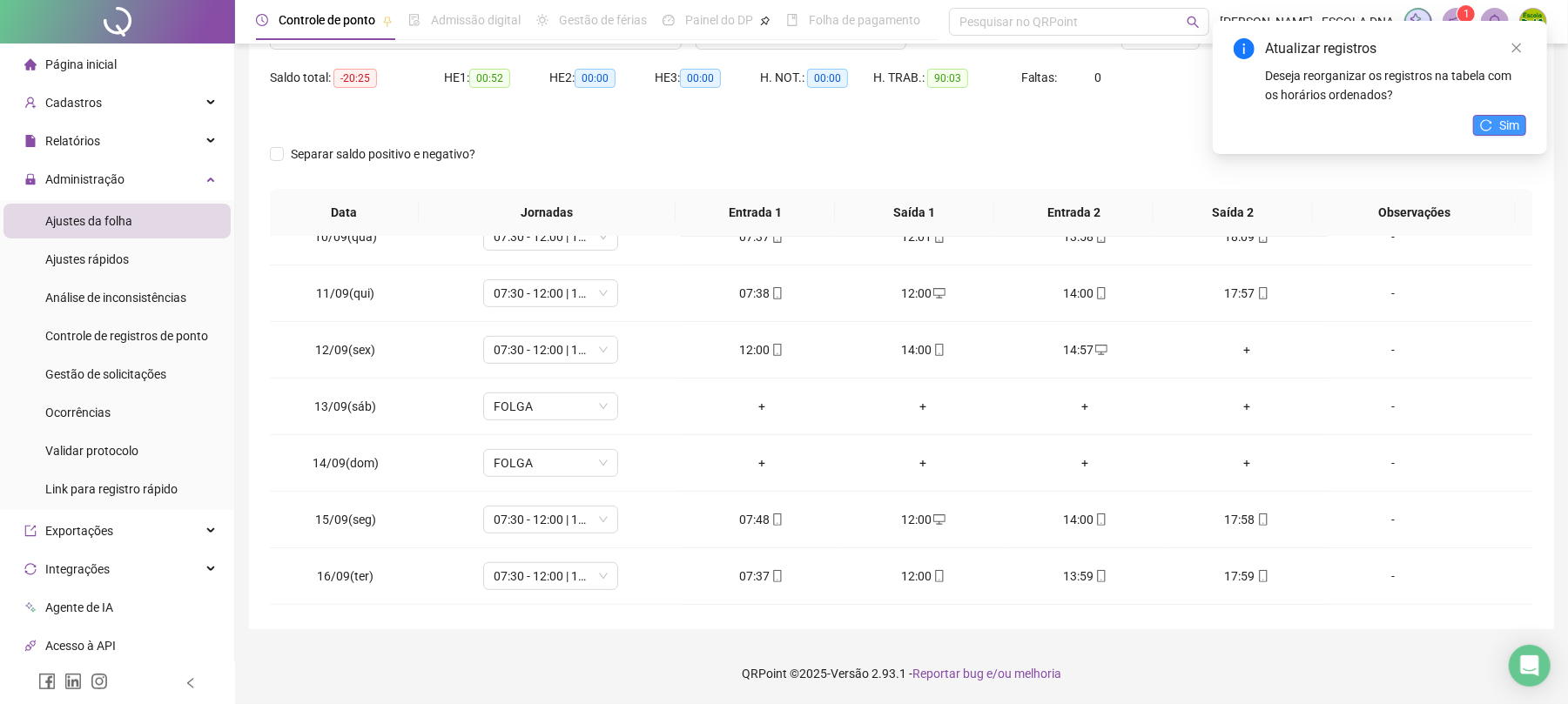
click at [1484, 126] on icon "reload" at bounding box center [1486, 125] width 12 height 12
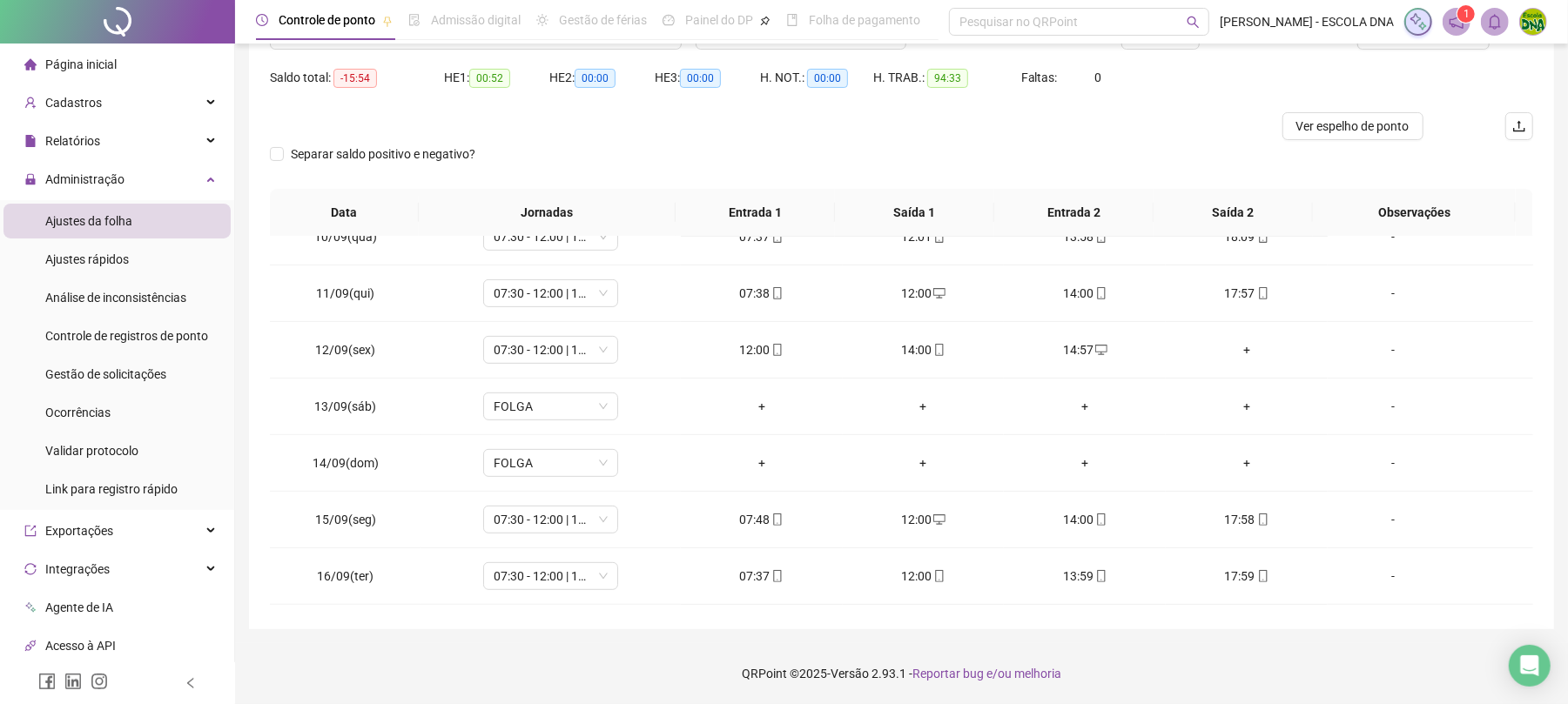
scroll to position [596, 0]
click at [1231, 294] on div "+" at bounding box center [1247, 297] width 134 height 20
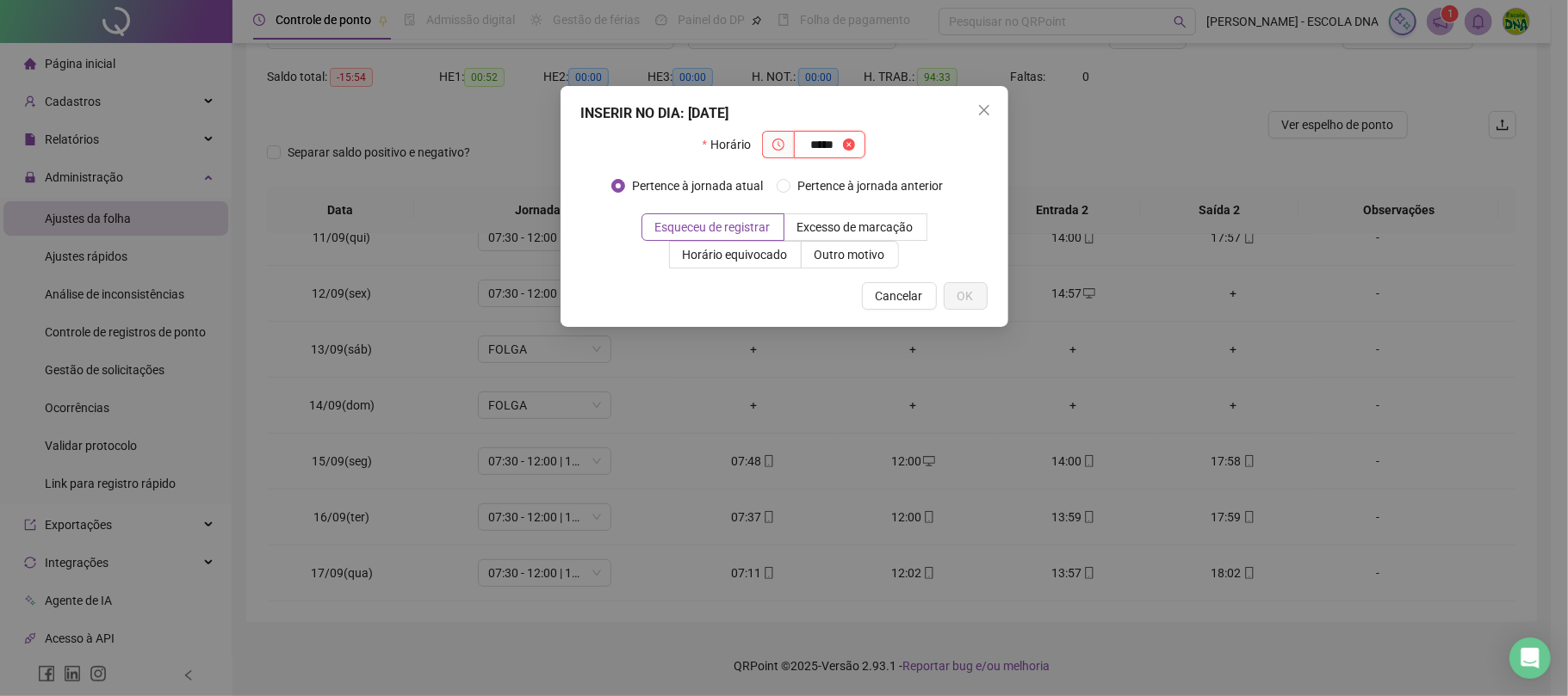
type input "*****"
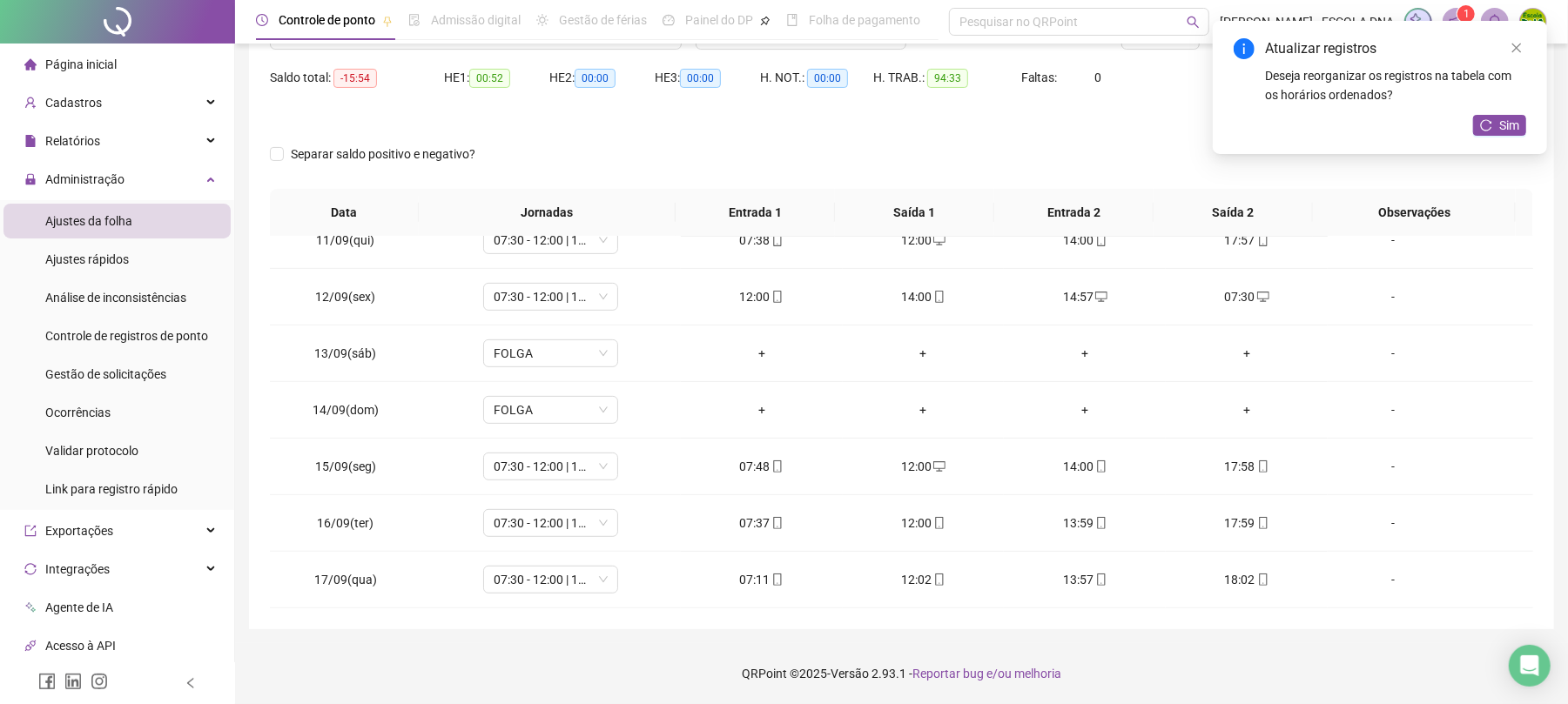
scroll to position [91, 0]
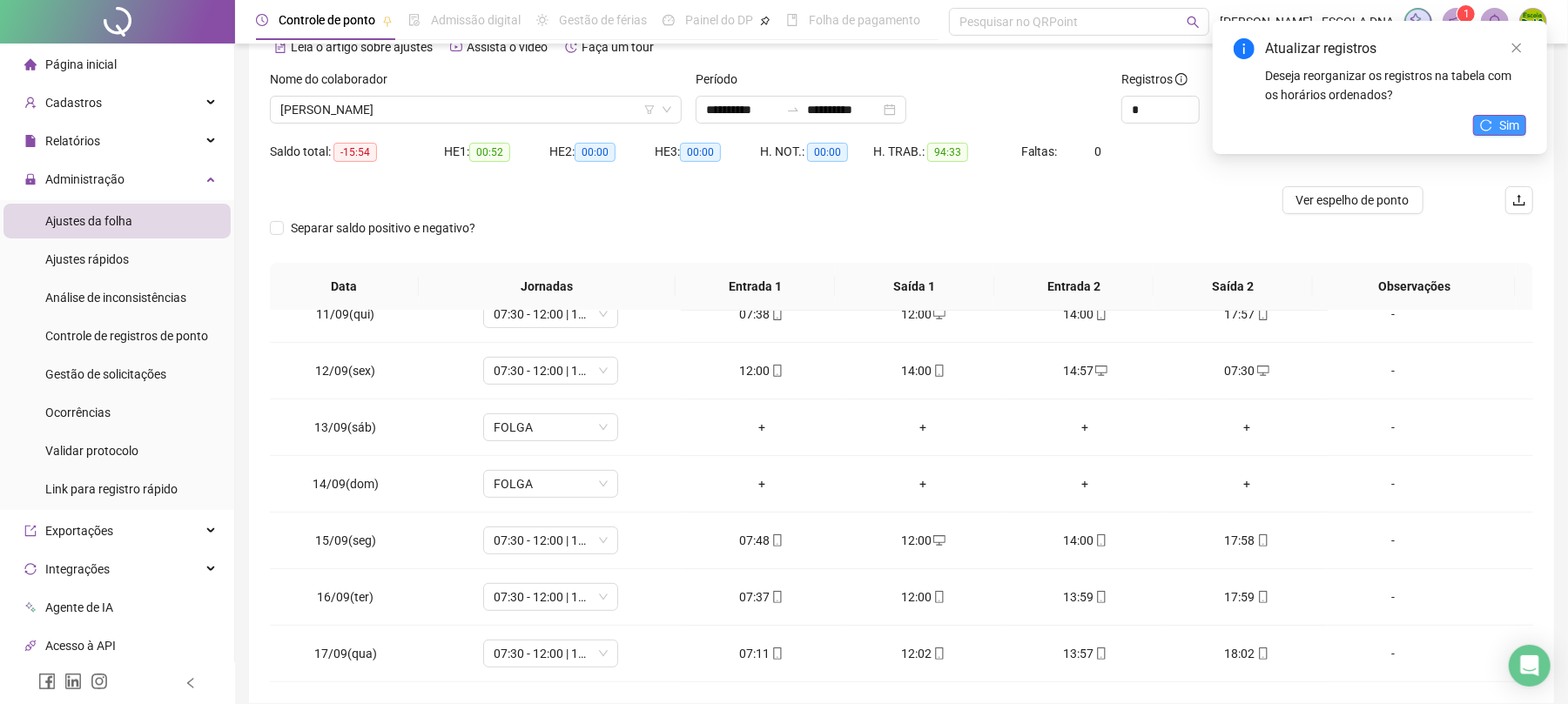
click at [1478, 115] on button "Sim" at bounding box center [1500, 125] width 53 height 21
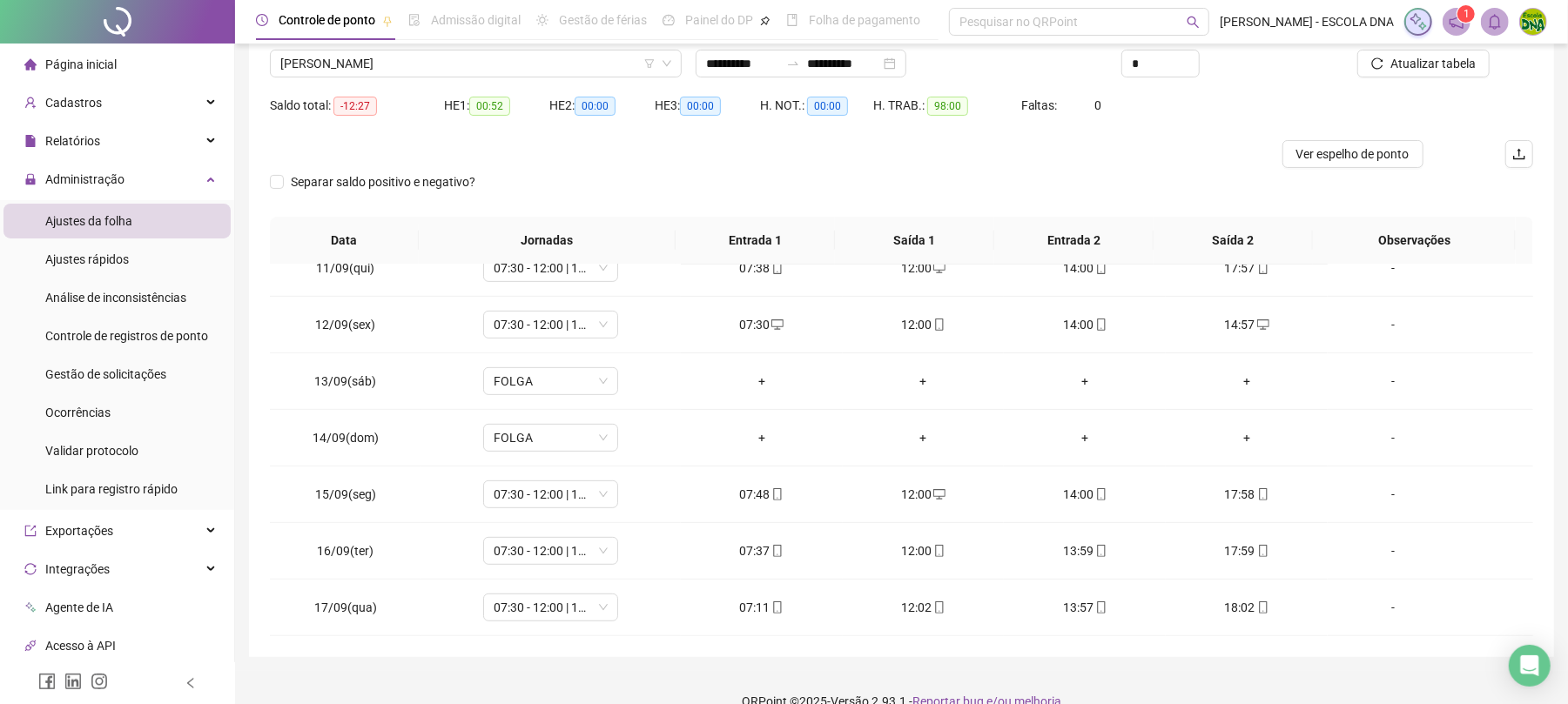
scroll to position [49, 0]
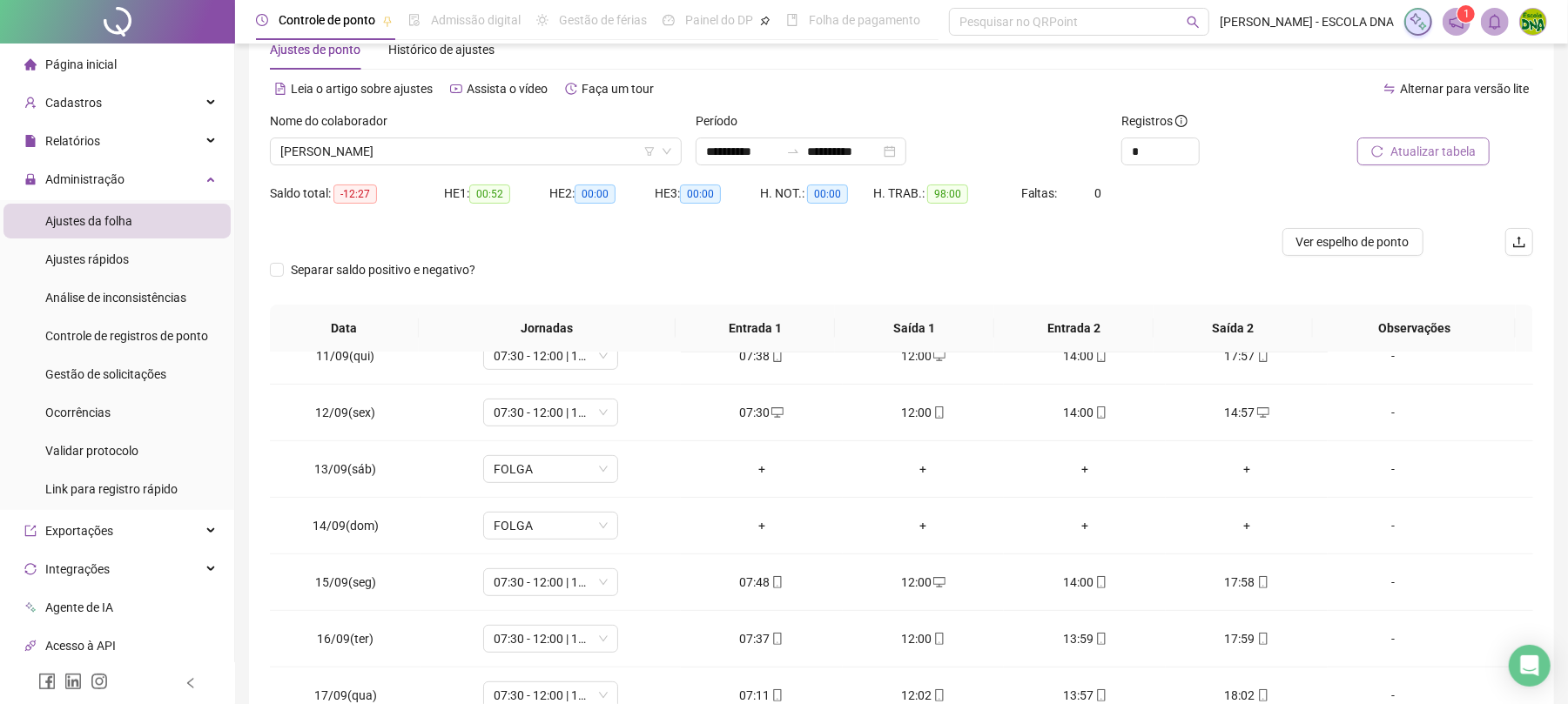
click at [1428, 158] on span "Atualizar tabela" at bounding box center [1433, 152] width 85 height 20
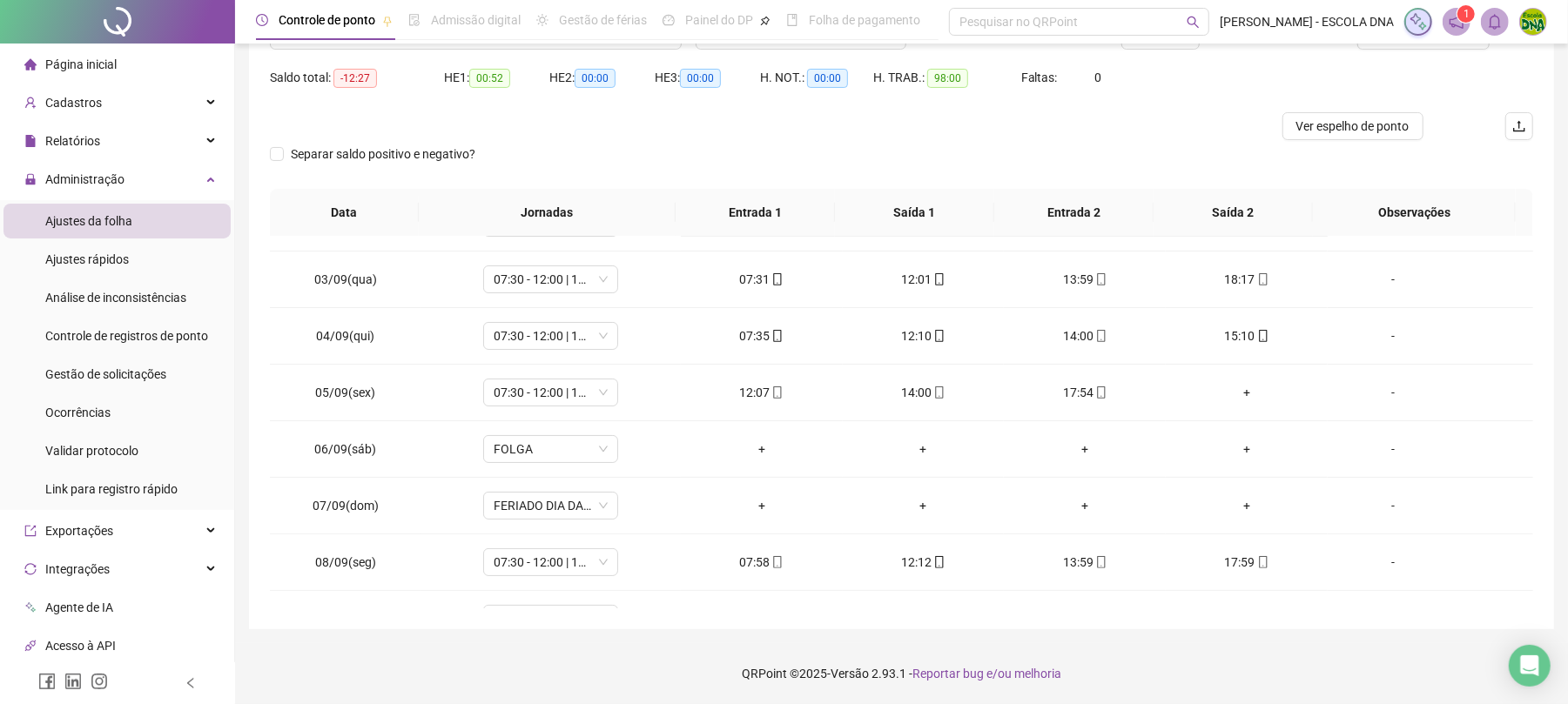
scroll to position [0, 0]
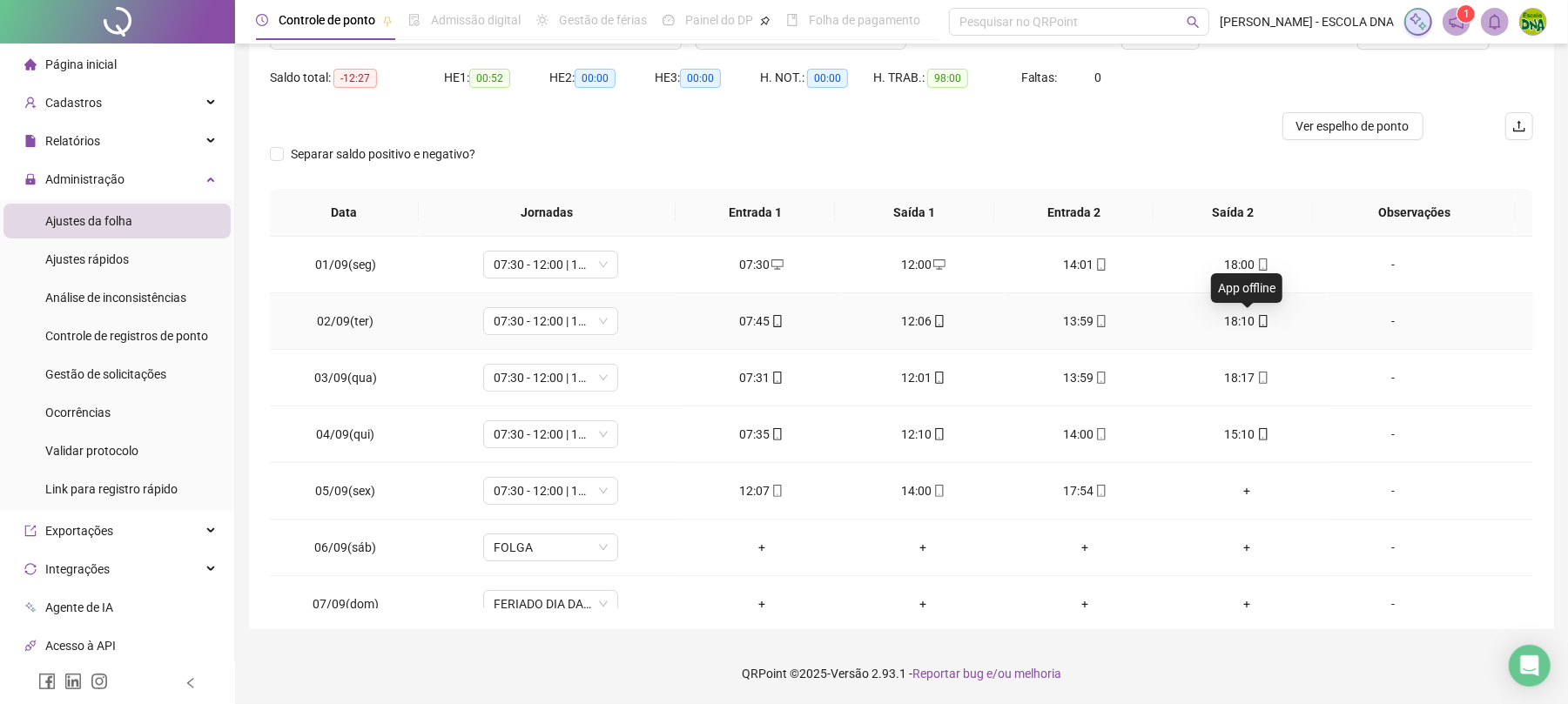
click at [1257, 319] on icon "mobile" at bounding box center [1263, 321] width 12 height 12
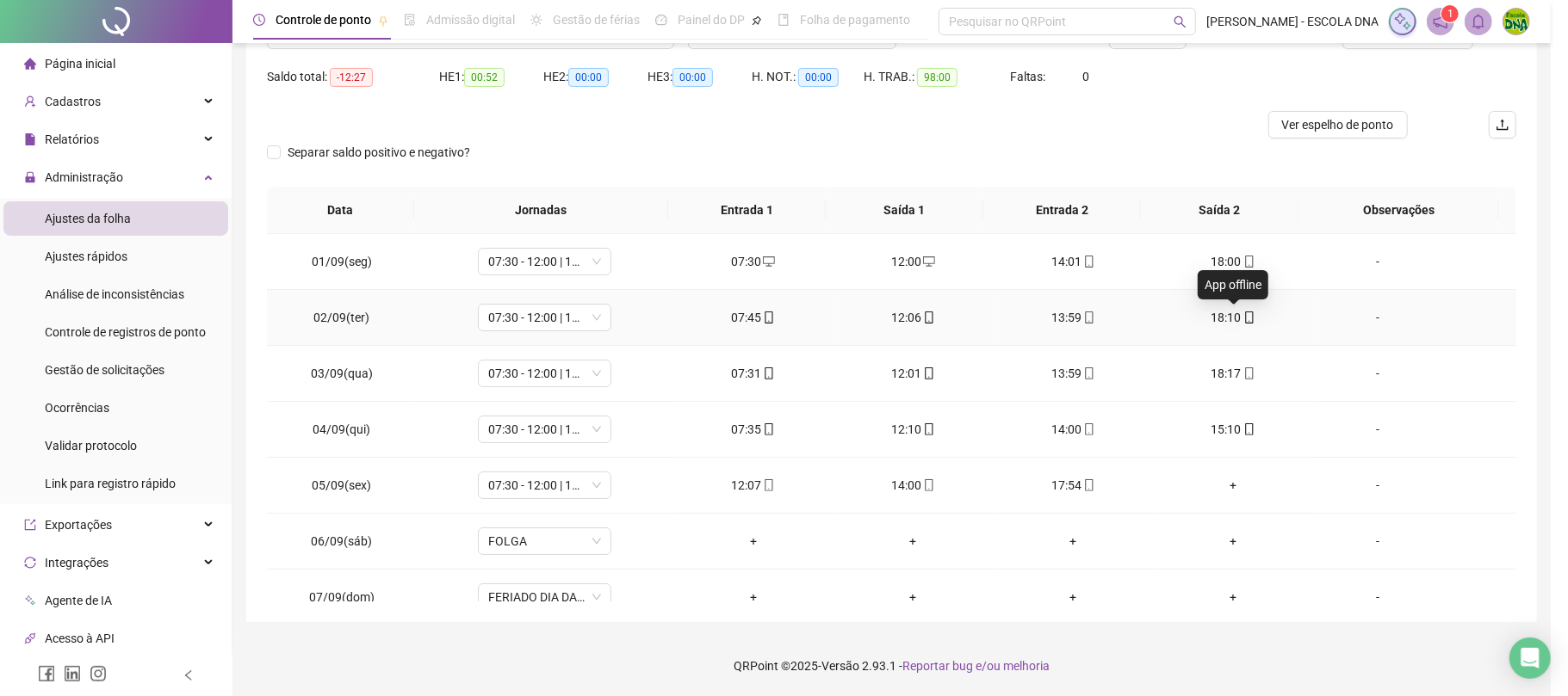
type input "**********"
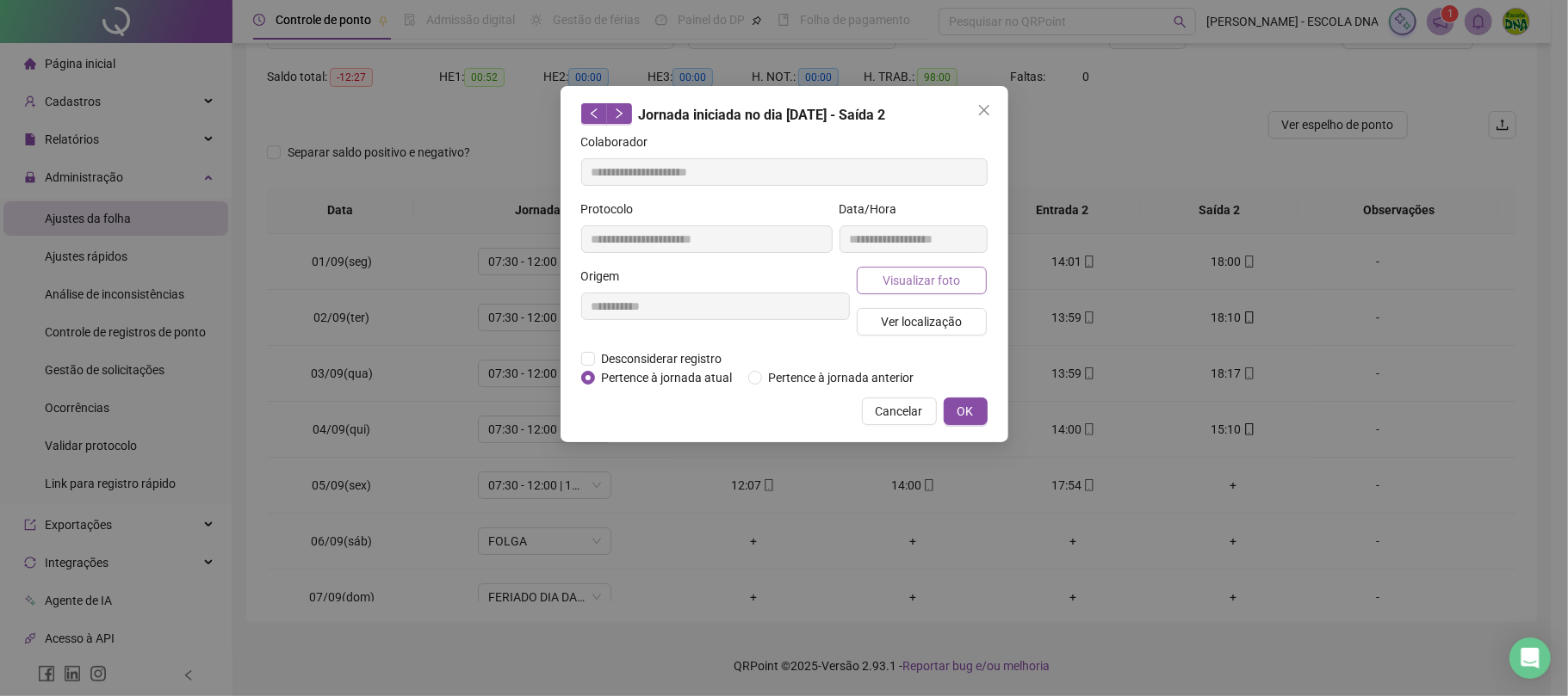
click at [978, 270] on button "Visualizar foto" at bounding box center [922, 280] width 131 height 27
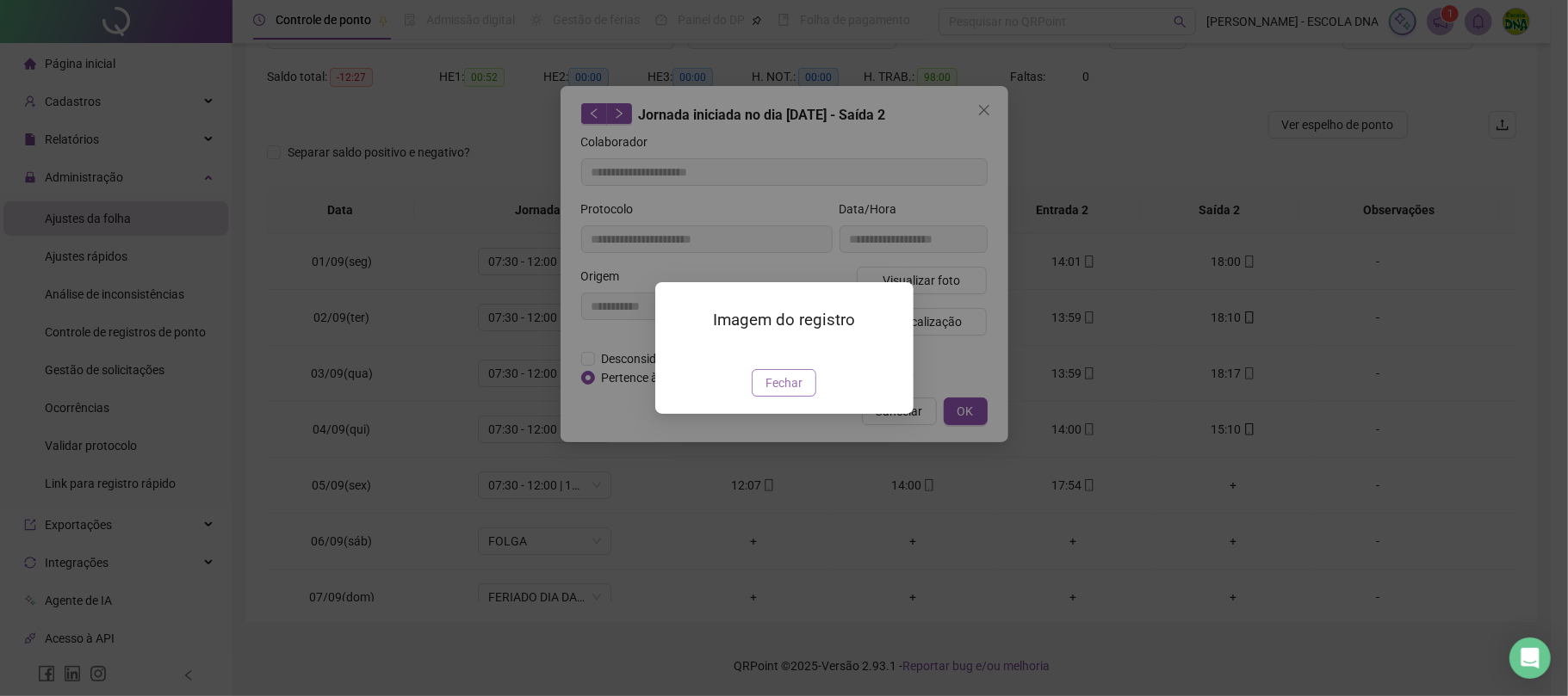
click at [773, 397] on button "Fechar" at bounding box center [784, 383] width 65 height 27
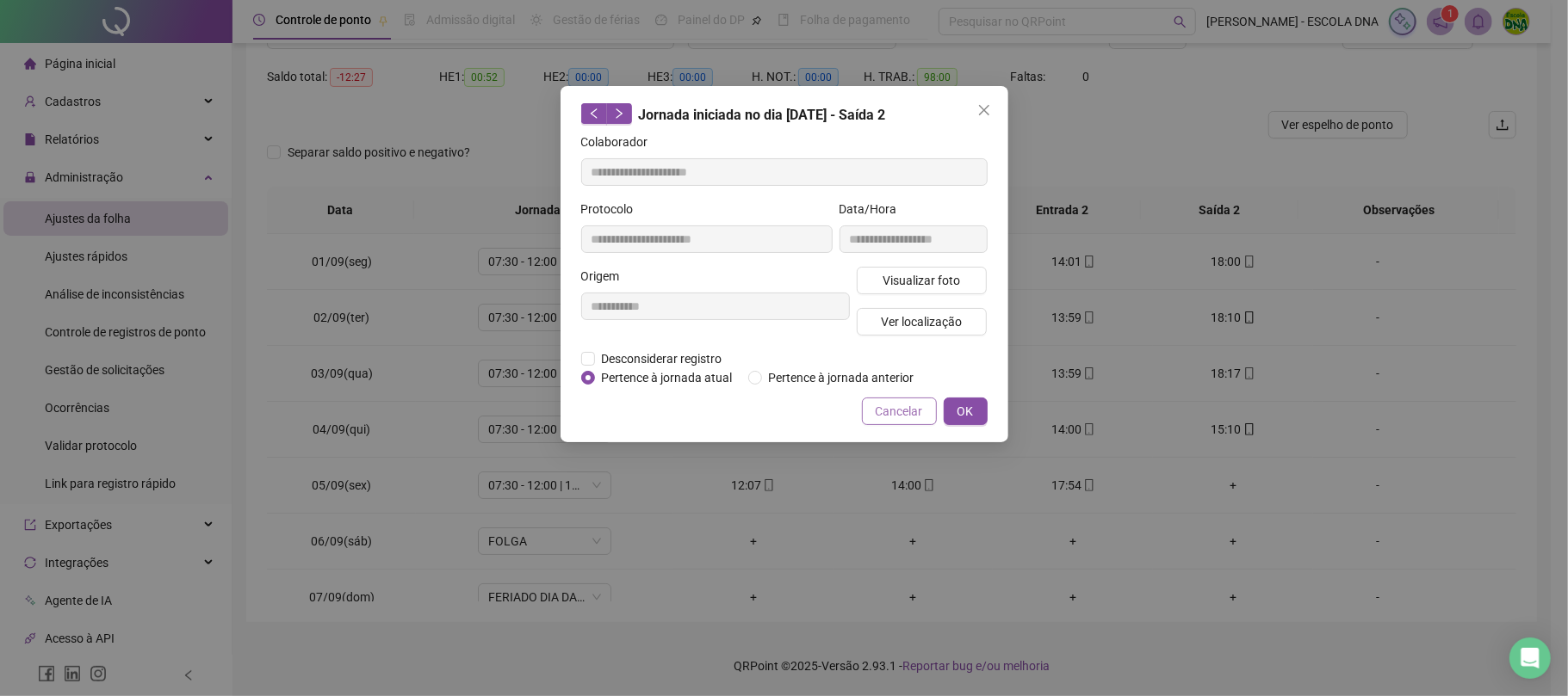
click at [882, 410] on span "Cancelar" at bounding box center [899, 412] width 47 height 19
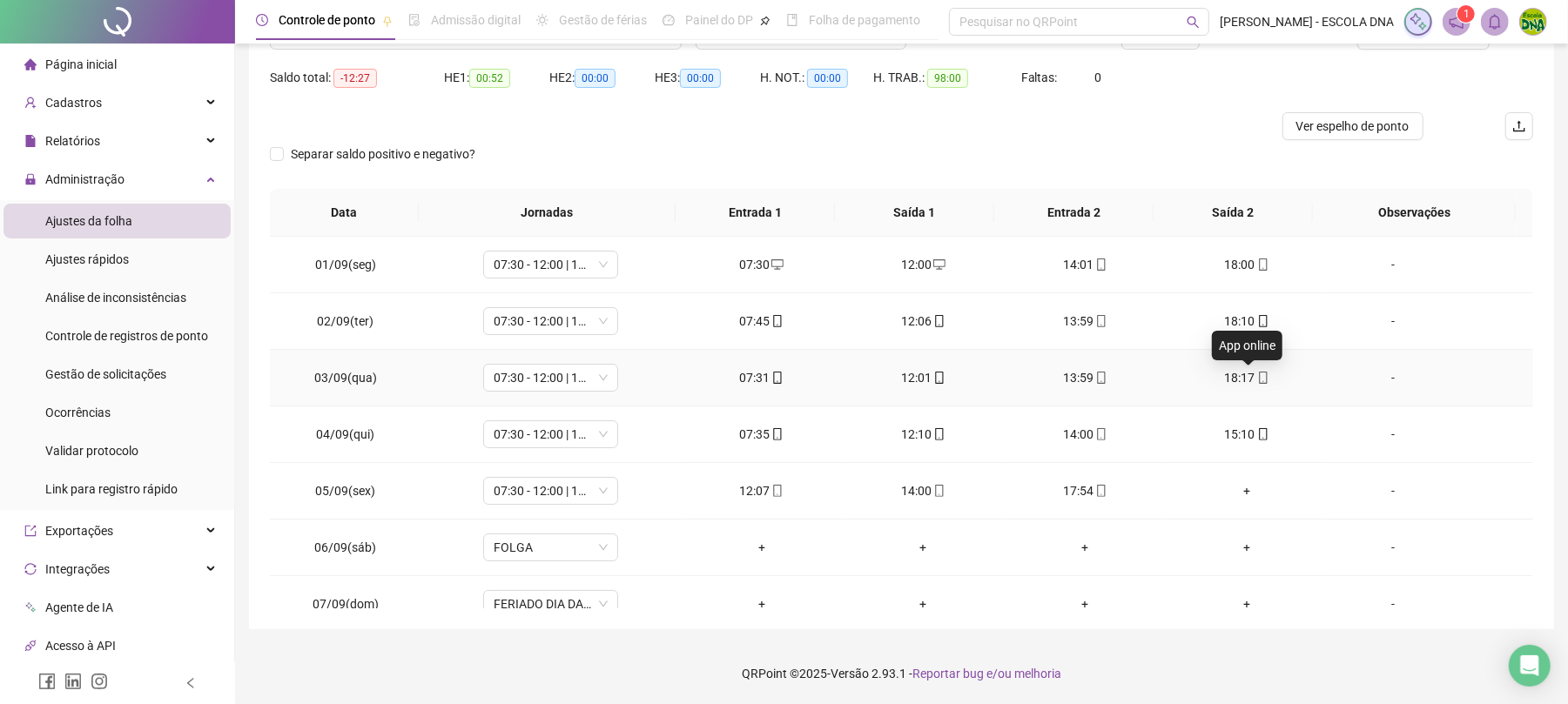
click at [1257, 378] on icon "mobile" at bounding box center [1263, 378] width 12 height 12
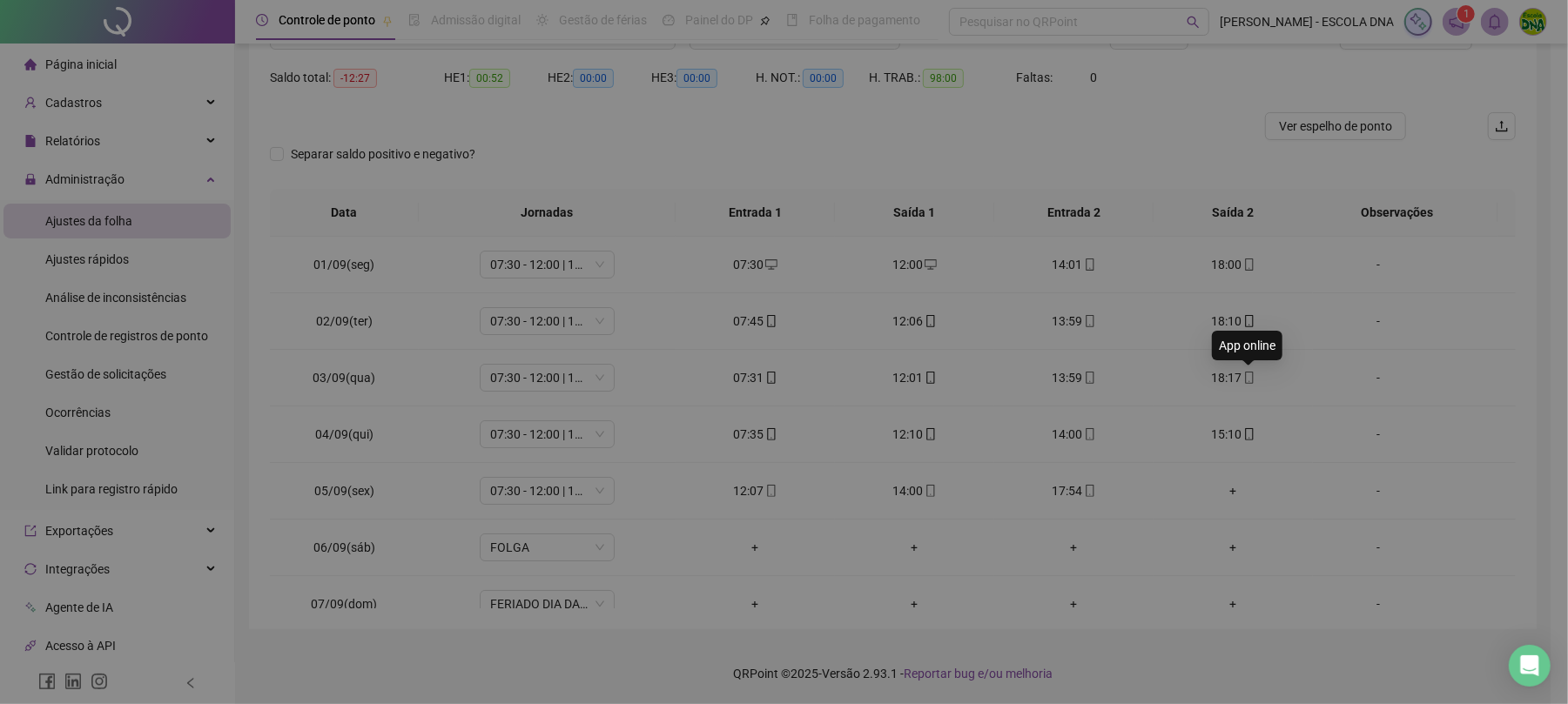
type input "**********"
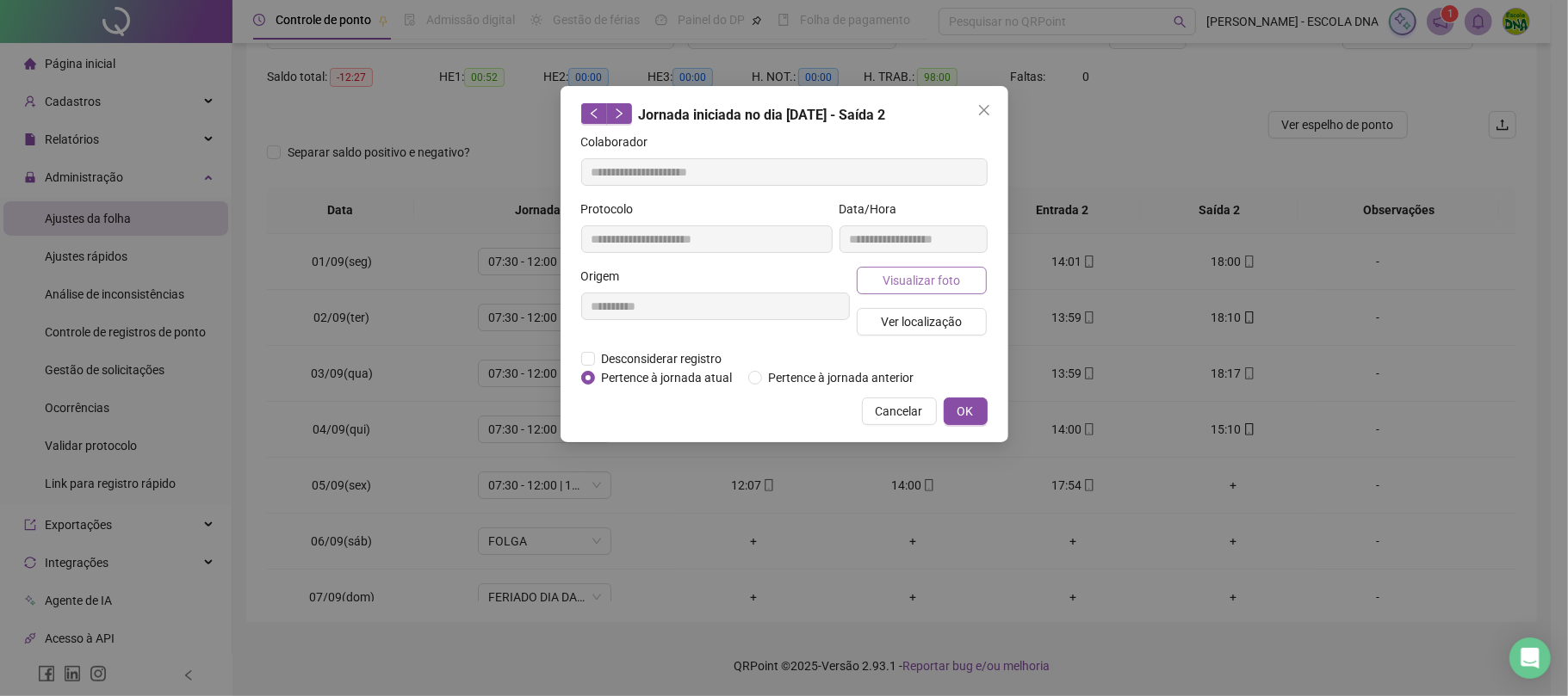
click at [907, 292] on button "Visualizar foto" at bounding box center [922, 280] width 131 height 27
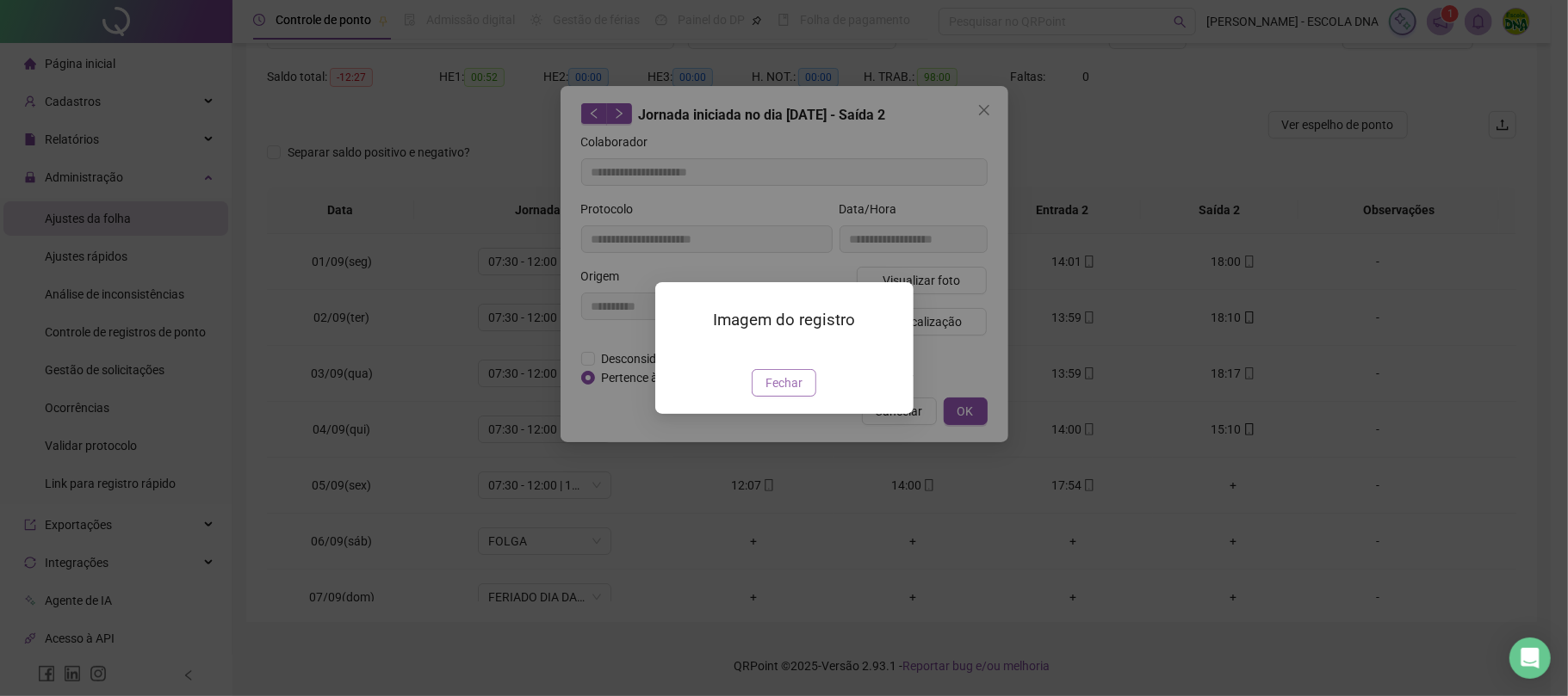
click at [776, 392] on span "Fechar" at bounding box center [784, 384] width 37 height 19
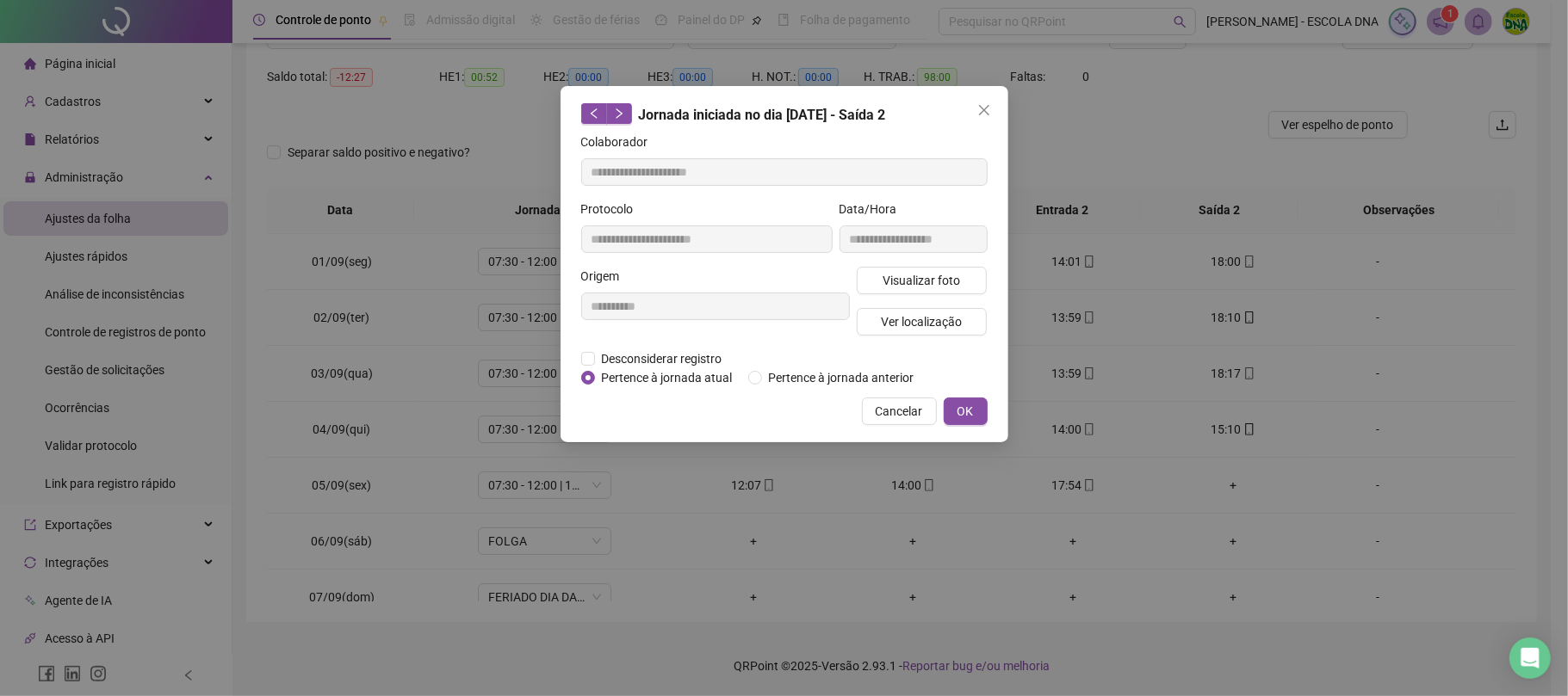
click at [890, 407] on span "Cancelar" at bounding box center [899, 412] width 47 height 19
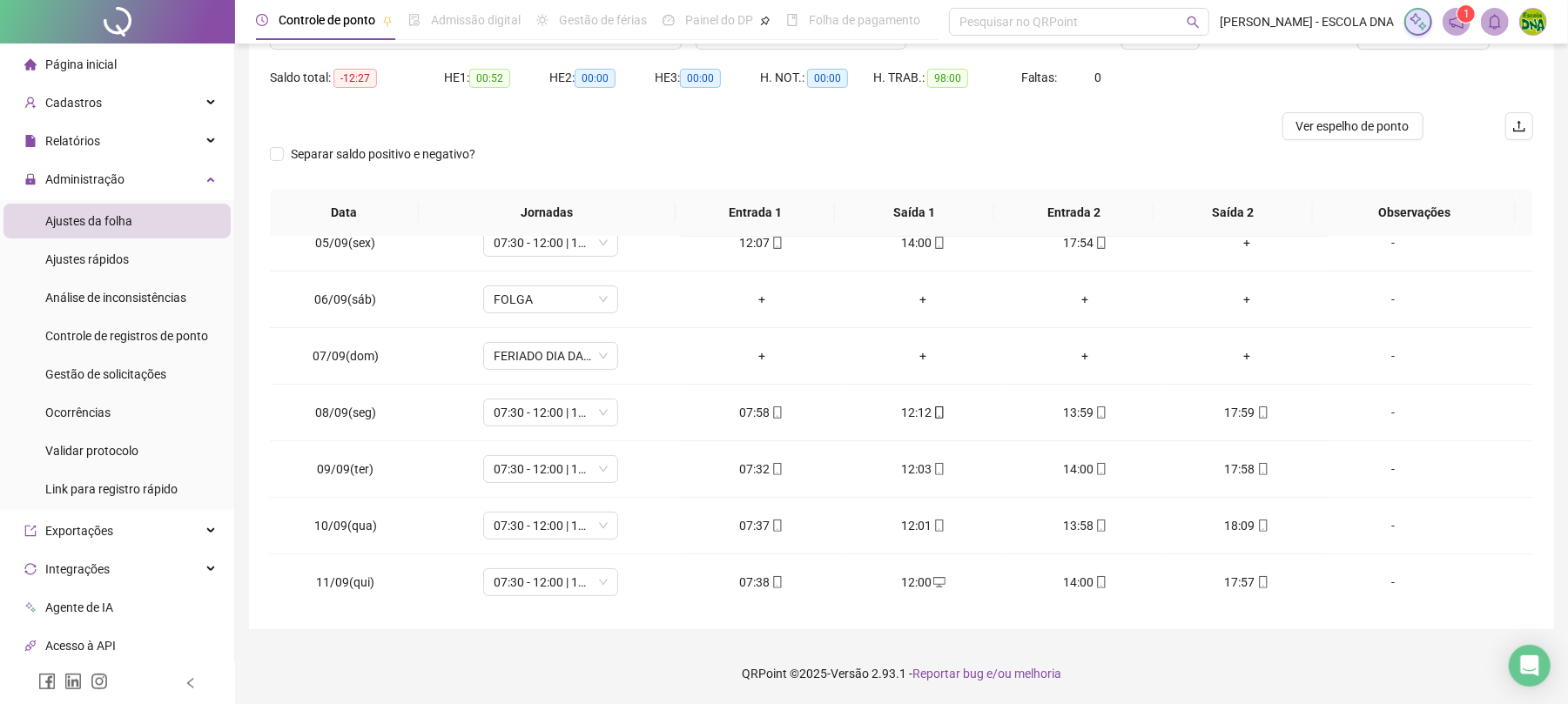
scroll to position [238, 0]
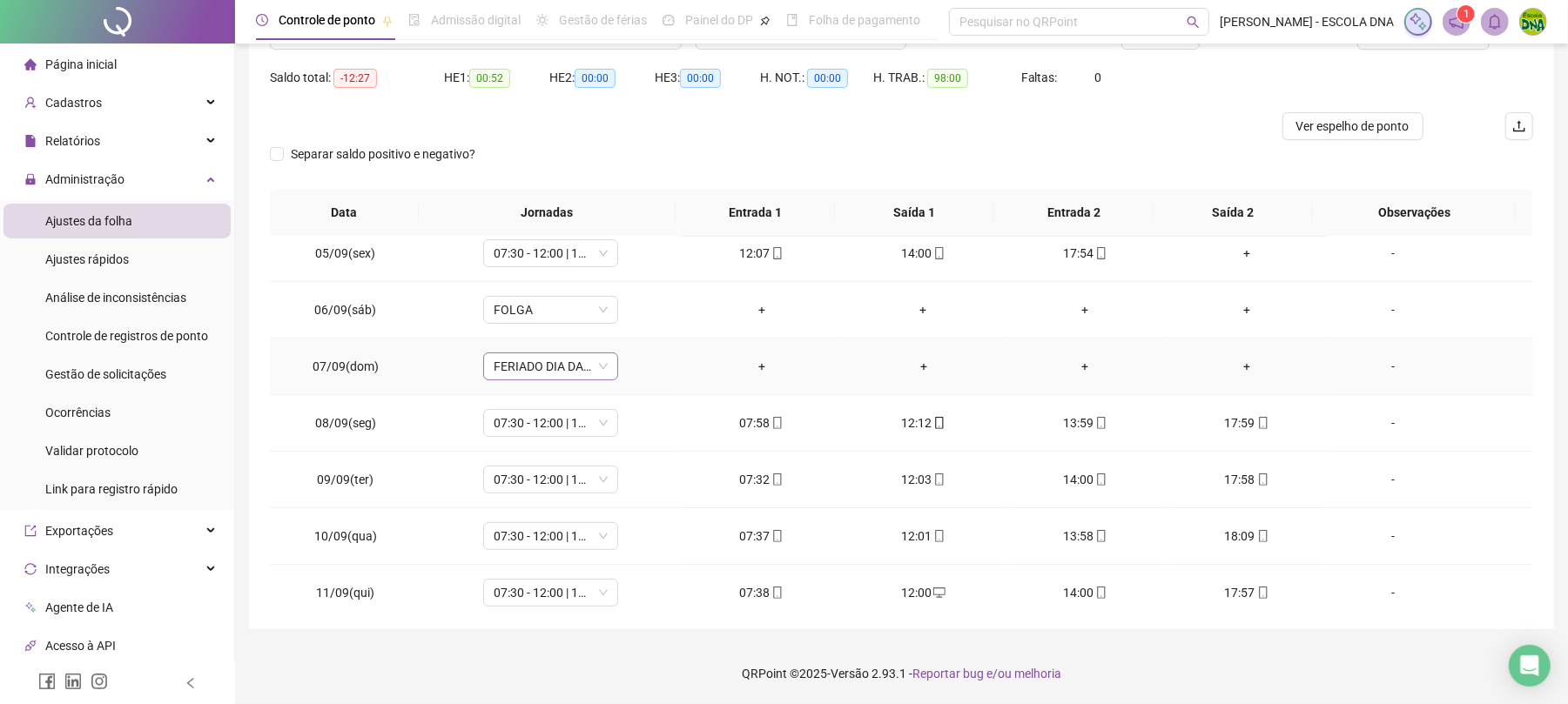
click at [551, 367] on span "FERIADO DIA DA INDEPENDÊNCIA" at bounding box center [550, 366] width 114 height 26
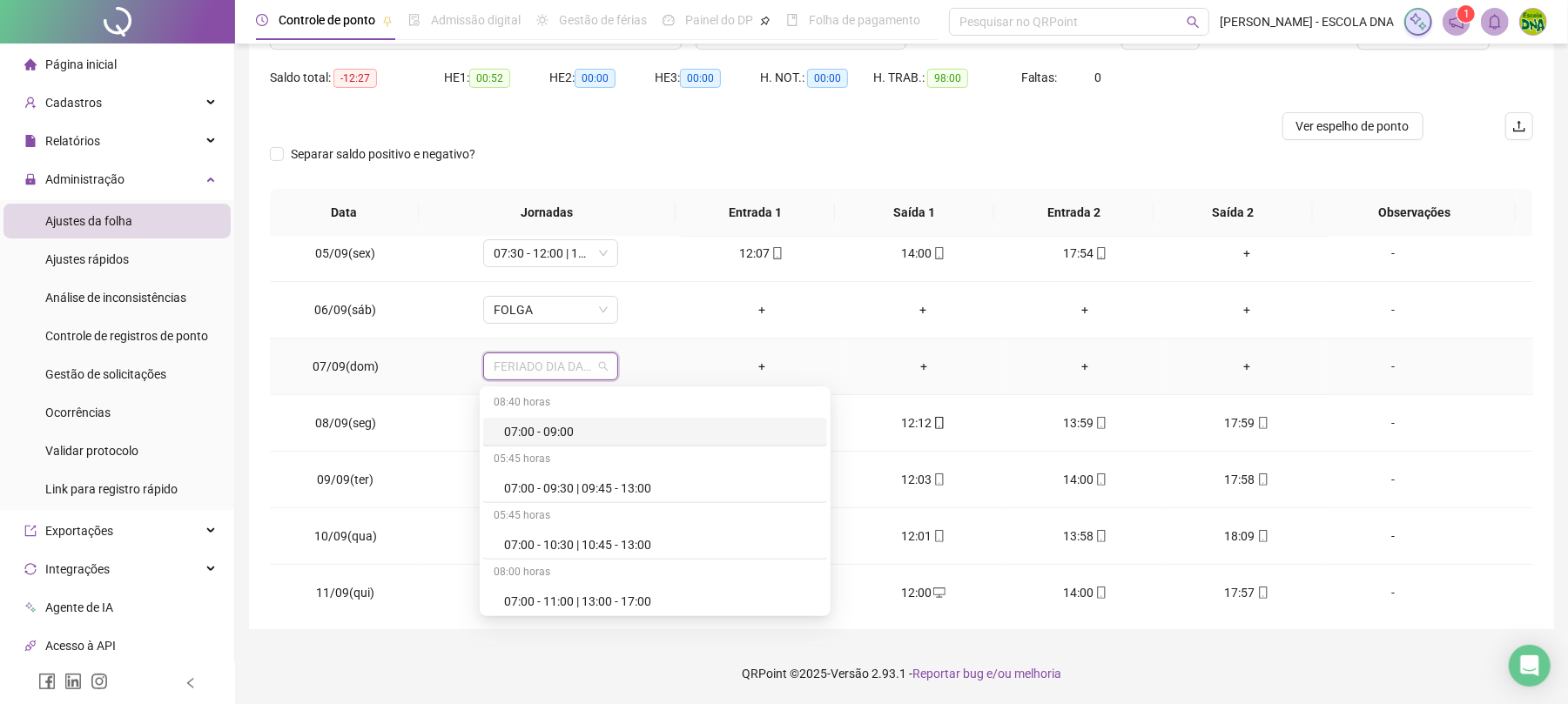
click at [551, 367] on span "FERIADO DIA DA INDEPENDÊNCIA" at bounding box center [550, 366] width 114 height 26
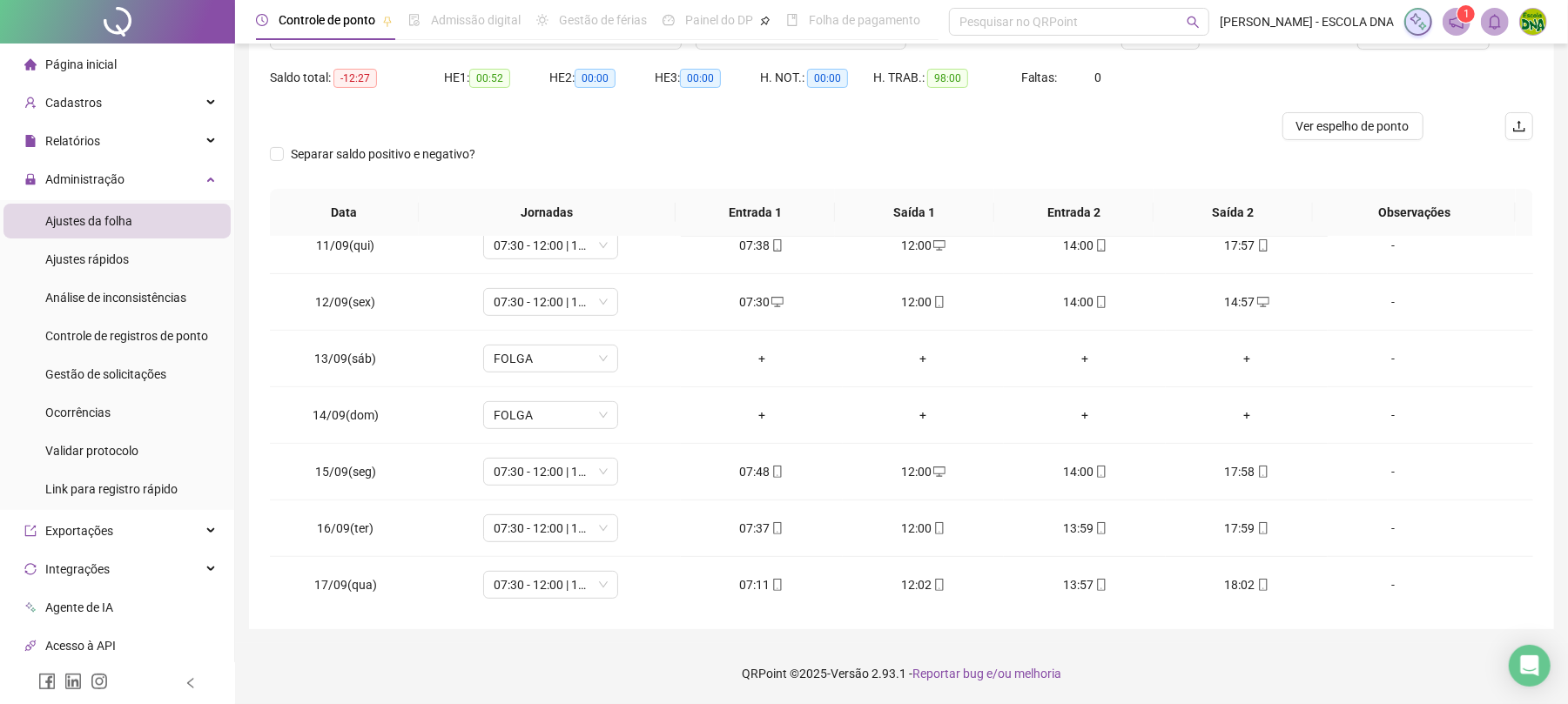
scroll to position [596, 0]
click at [746, 181] on div "Separar saldo positivo e negativo?" at bounding box center [901, 164] width 1263 height 49
click at [82, 50] on div "Página inicial" at bounding box center [70, 64] width 92 height 35
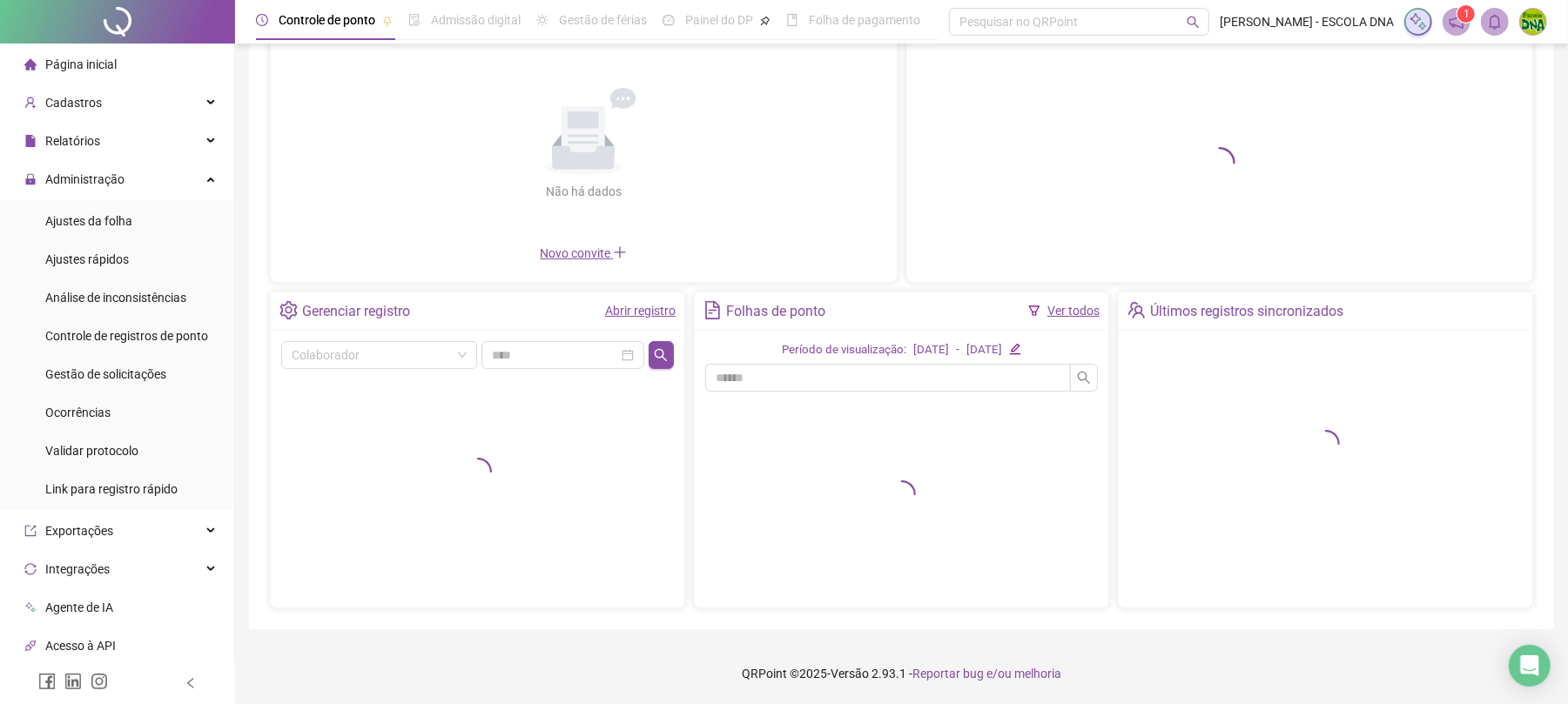
scroll to position [138, 0]
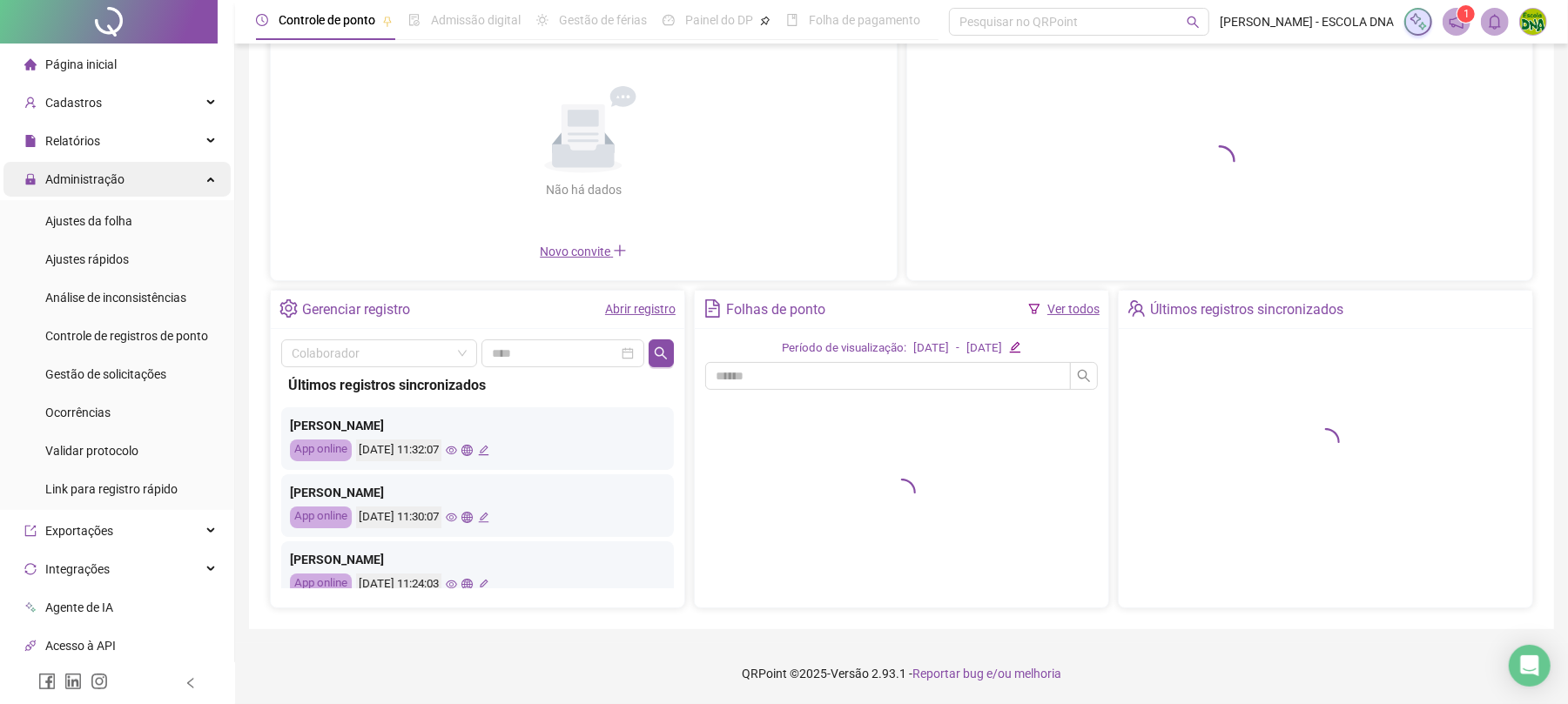
click at [182, 174] on div "Administração" at bounding box center [117, 178] width 227 height 35
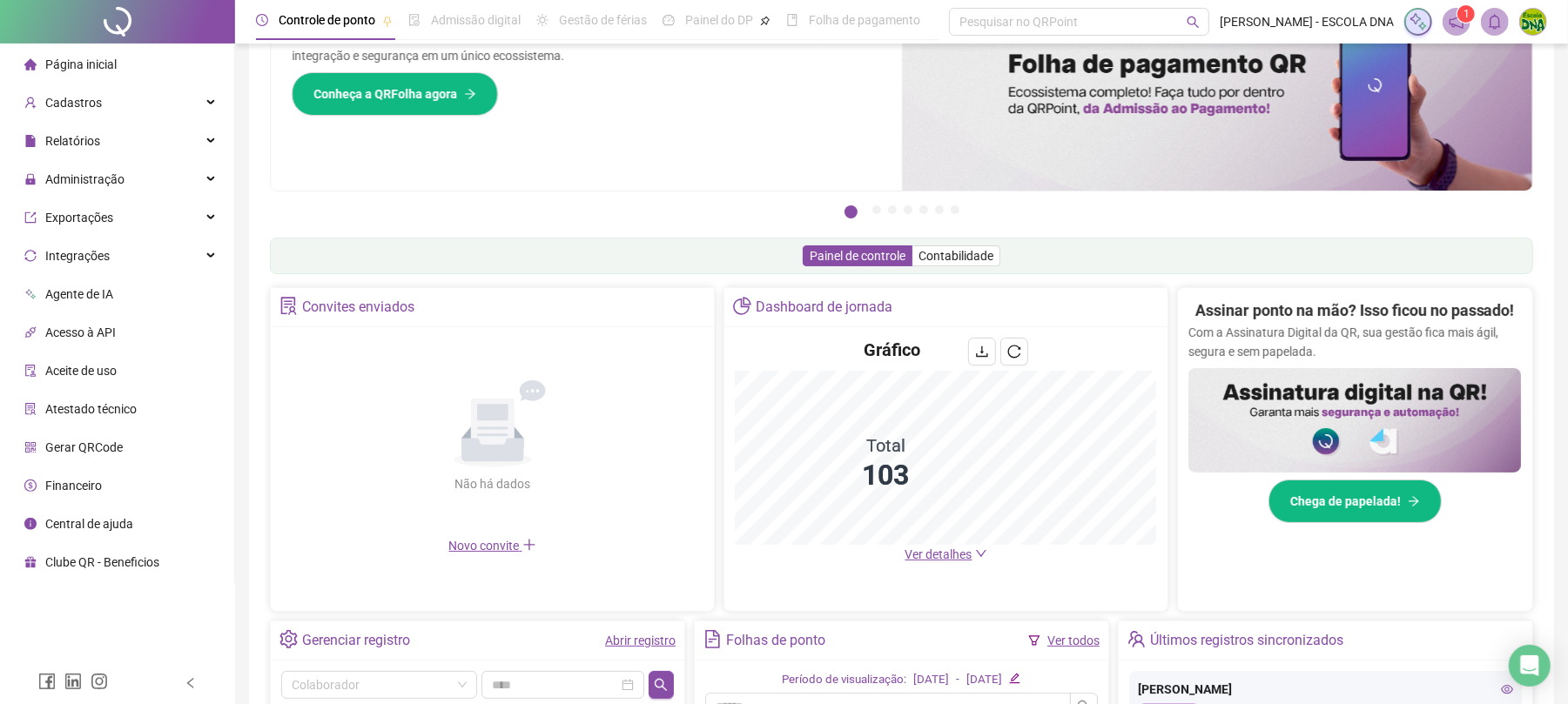
scroll to position [154, 0]
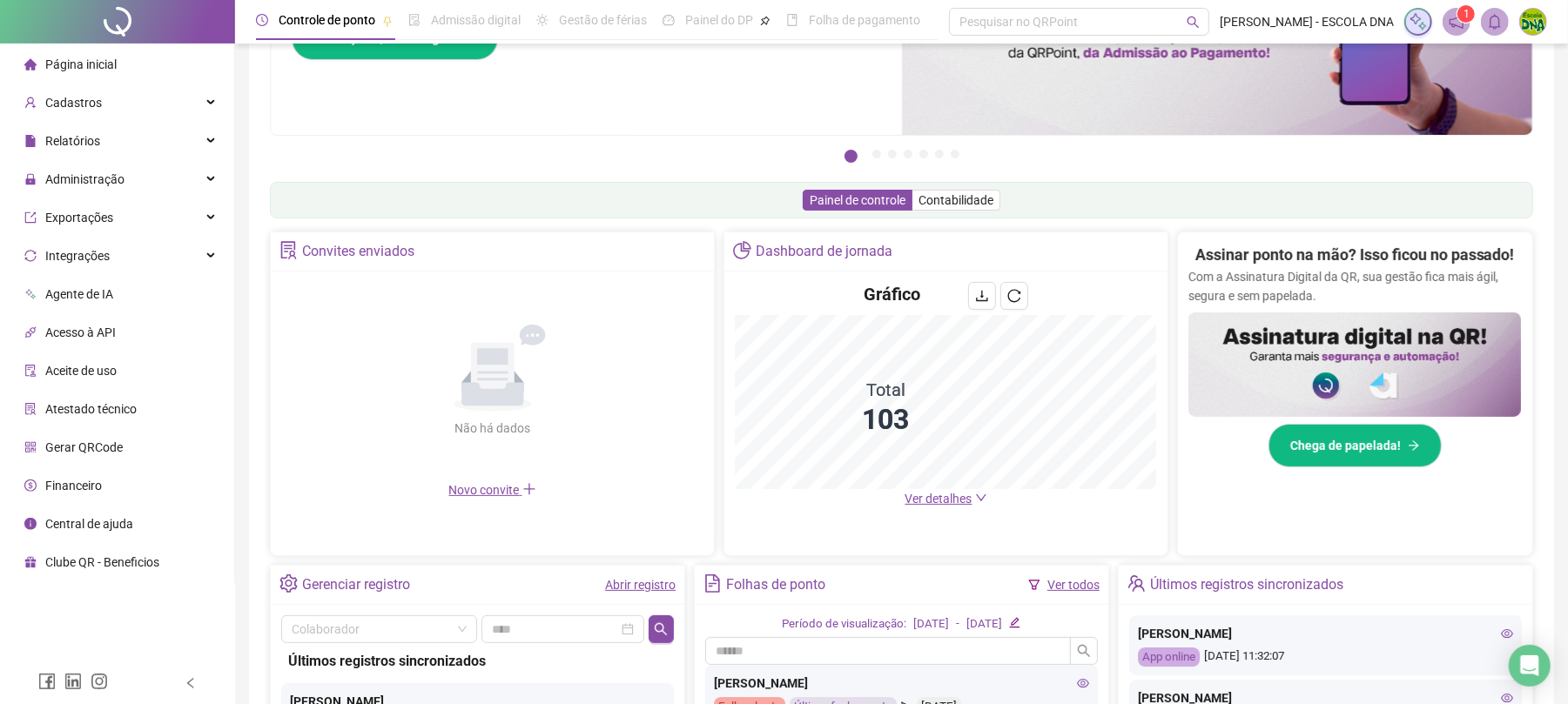
click at [962, 500] on span "Ver detalhes" at bounding box center [939, 499] width 67 height 14
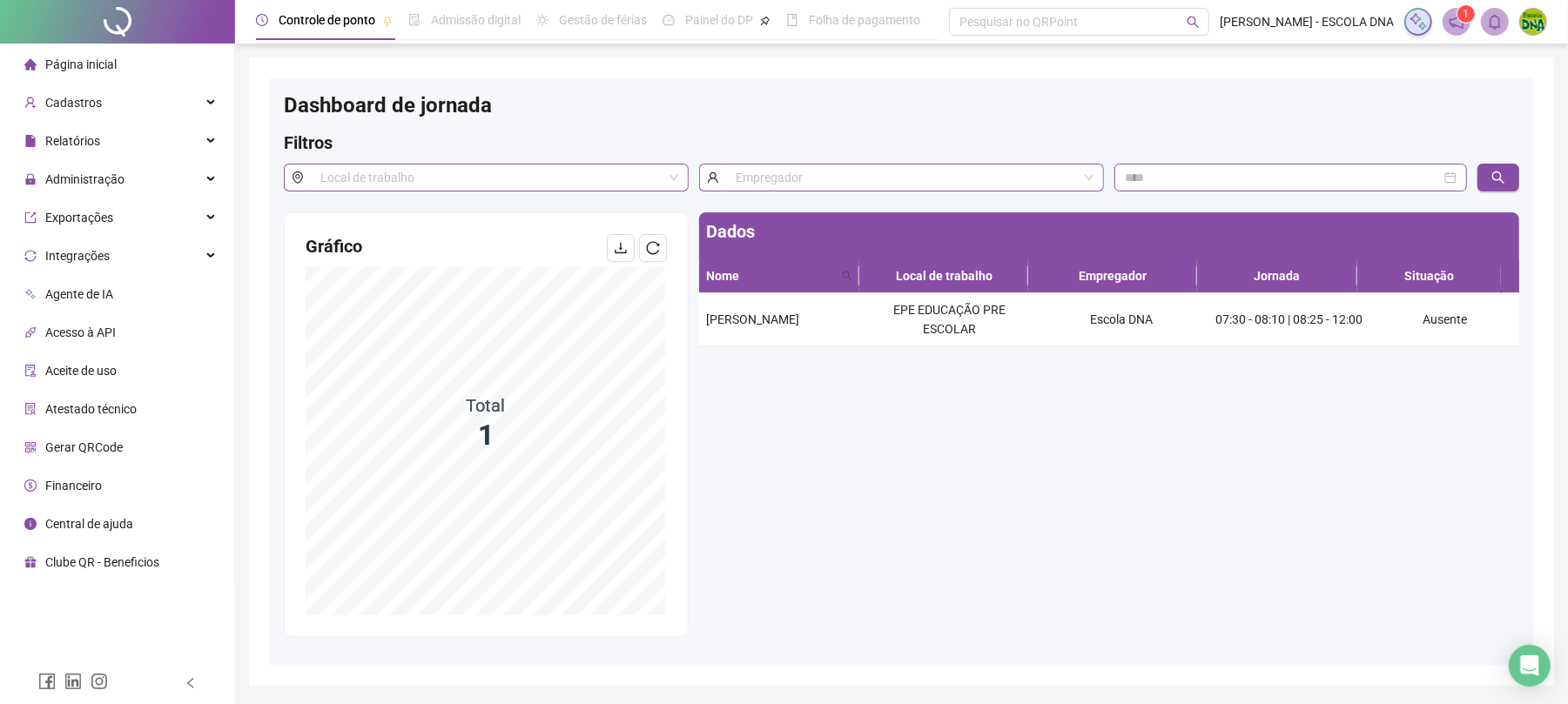
click at [42, 64] on div "Página inicial" at bounding box center [70, 64] width 92 height 35
